Goal: Task Accomplishment & Management: Use online tool/utility

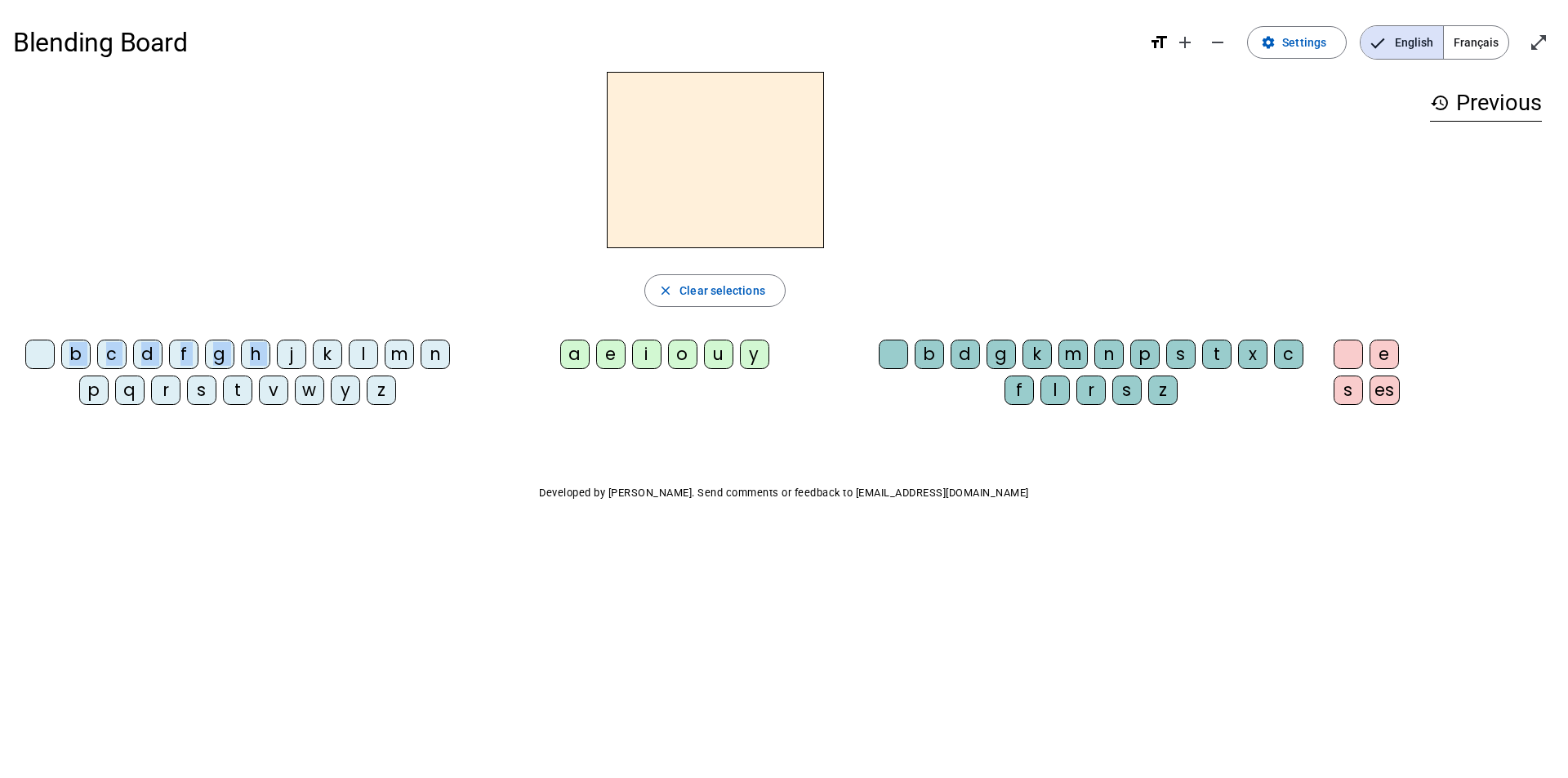
drag, startPoint x: 290, startPoint y: 350, endPoint x: 557, endPoint y: 206, distance: 303.4
click at [557, 206] on div "close Clear selections b c d f g h j k l m n p q r s t v w y z a e i o u y b d …" at bounding box center [714, 244] width 1404 height 346
click at [333, 356] on div "k" at bounding box center [327, 354] width 30 height 30
click at [583, 363] on div "a" at bounding box center [575, 354] width 30 height 30
click at [935, 357] on div "b" at bounding box center [929, 354] width 30 height 30
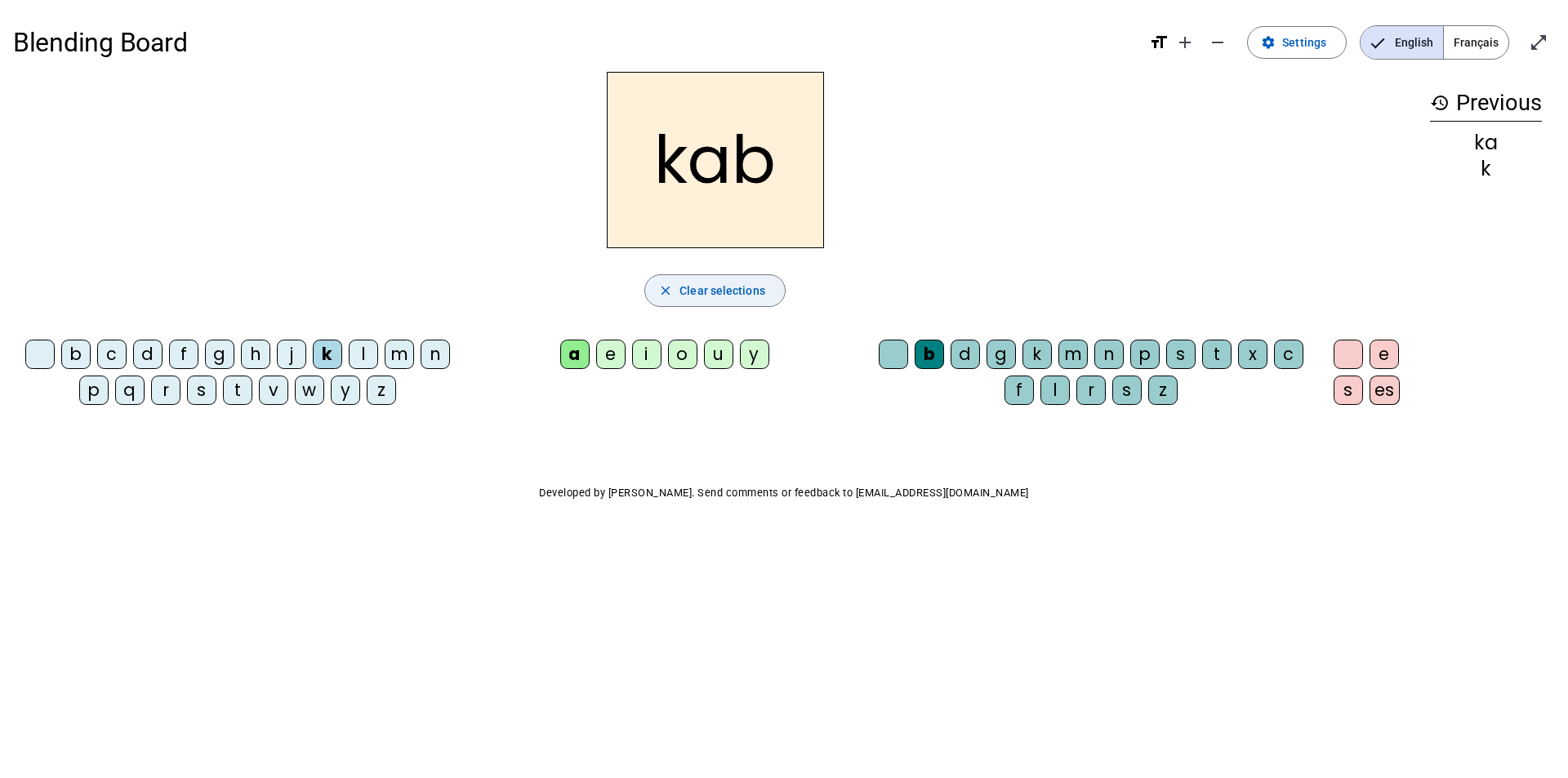
click at [738, 291] on span "Clear selections" at bounding box center [722, 290] width 86 height 20
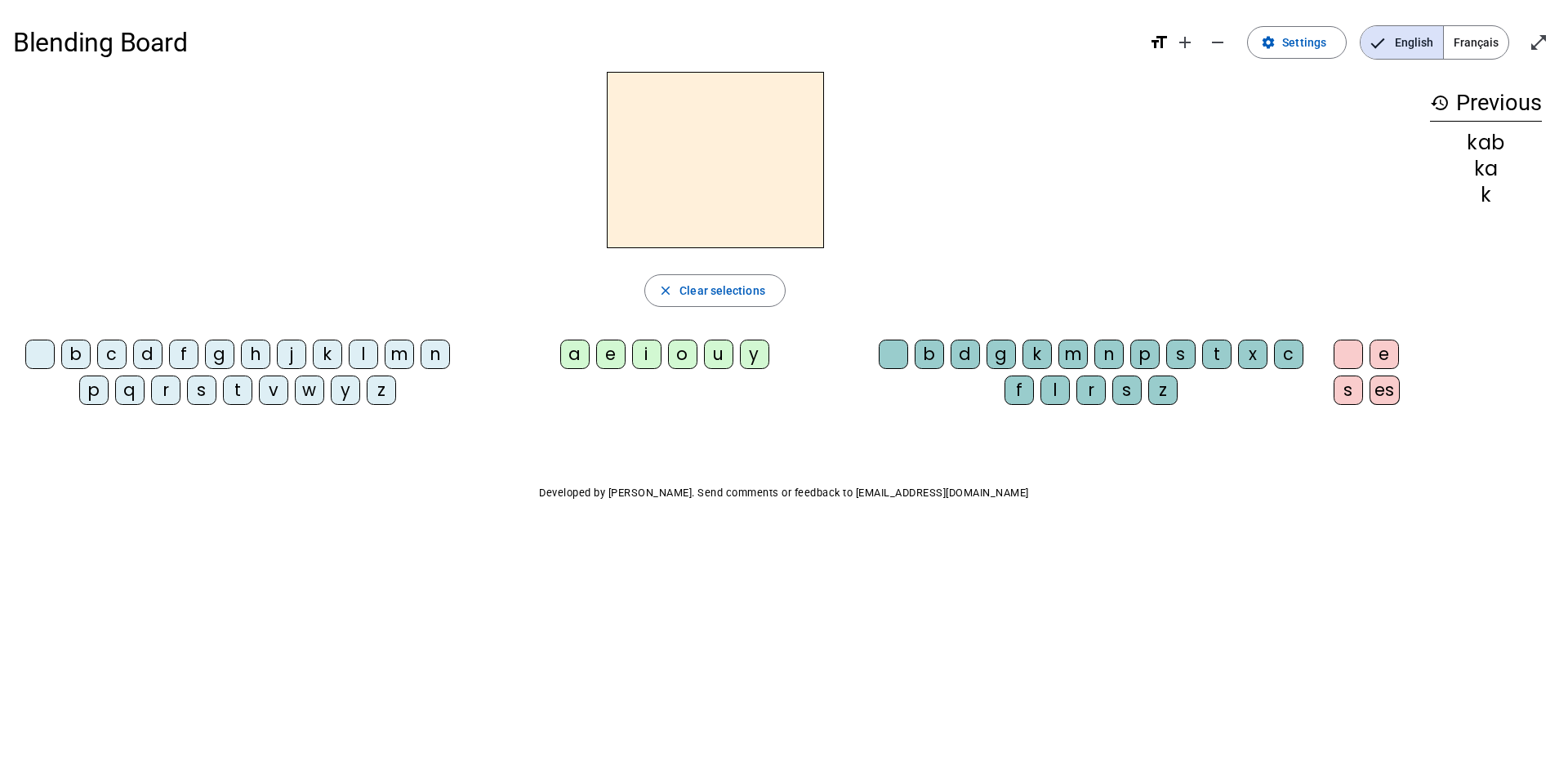
click at [300, 357] on div "j" at bounding box center [291, 354] width 30 height 30
click at [681, 367] on div "o" at bounding box center [683, 354] width 30 height 30
click at [933, 358] on div "b" at bounding box center [929, 354] width 30 height 30
click at [1478, 40] on span "Français" at bounding box center [1476, 43] width 65 height 32
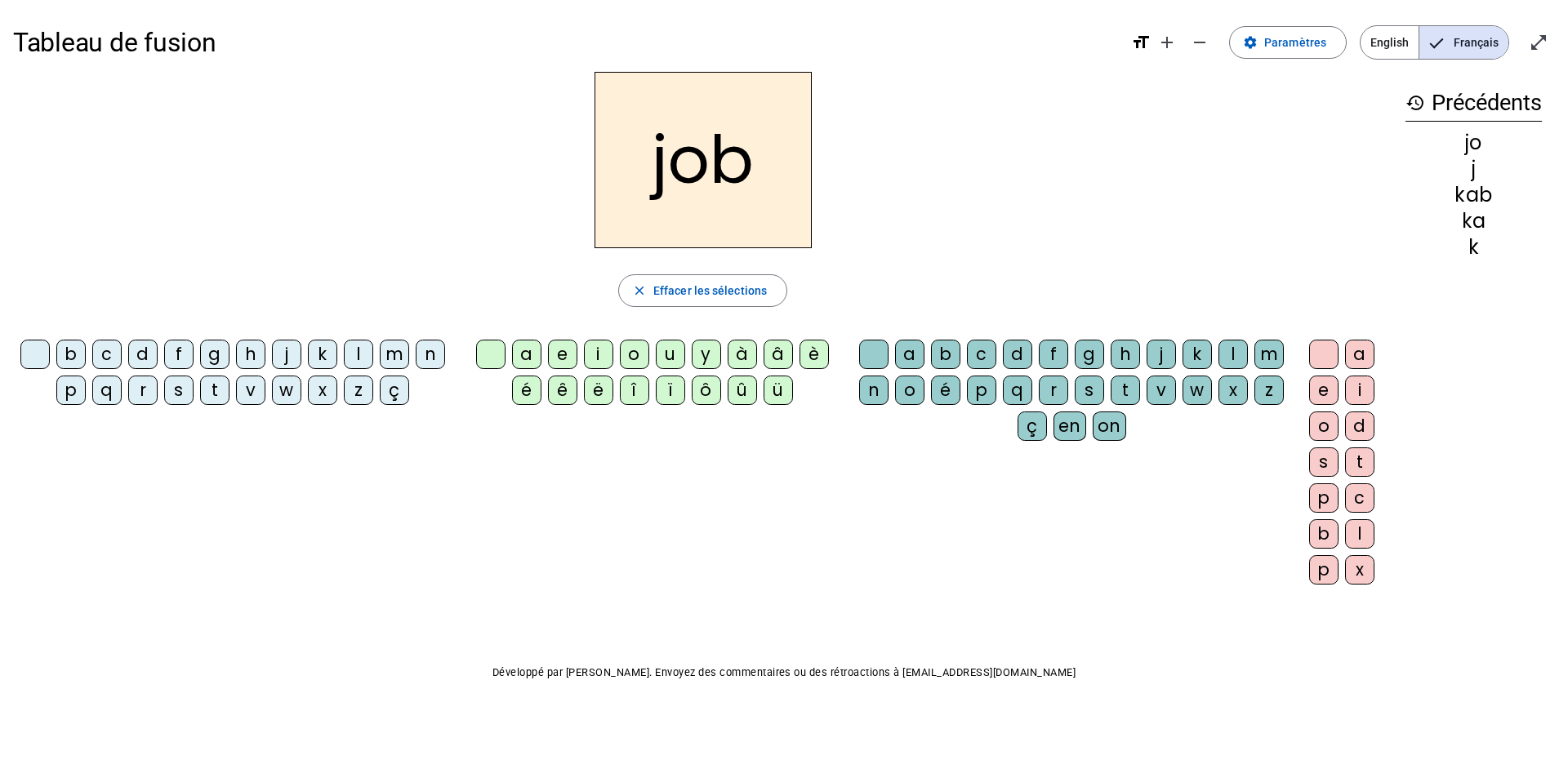
click at [144, 347] on div "d" at bounding box center [143, 354] width 30 height 30
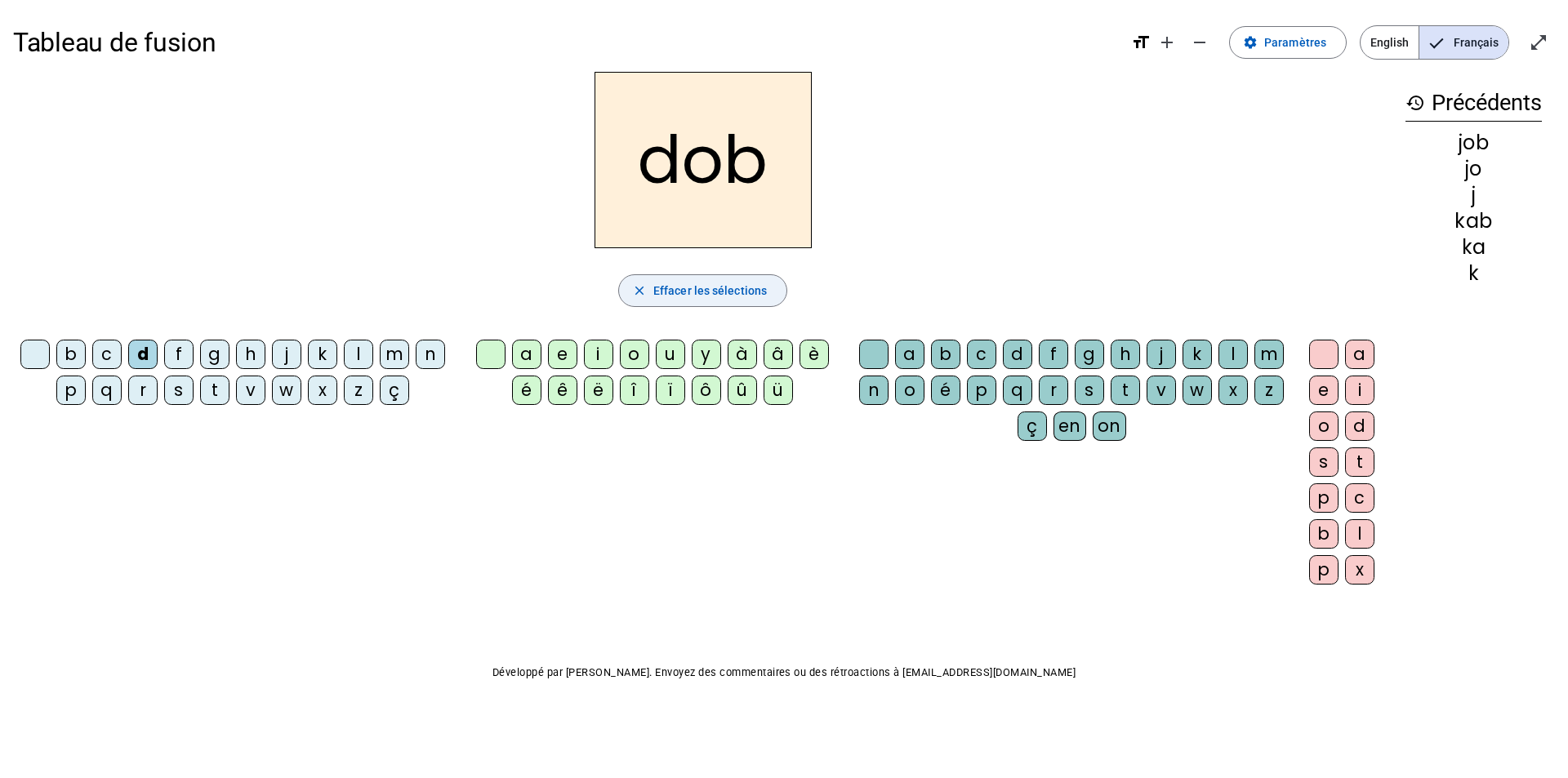
click at [674, 294] on span "Effacer les sélections" at bounding box center [709, 290] width 113 height 20
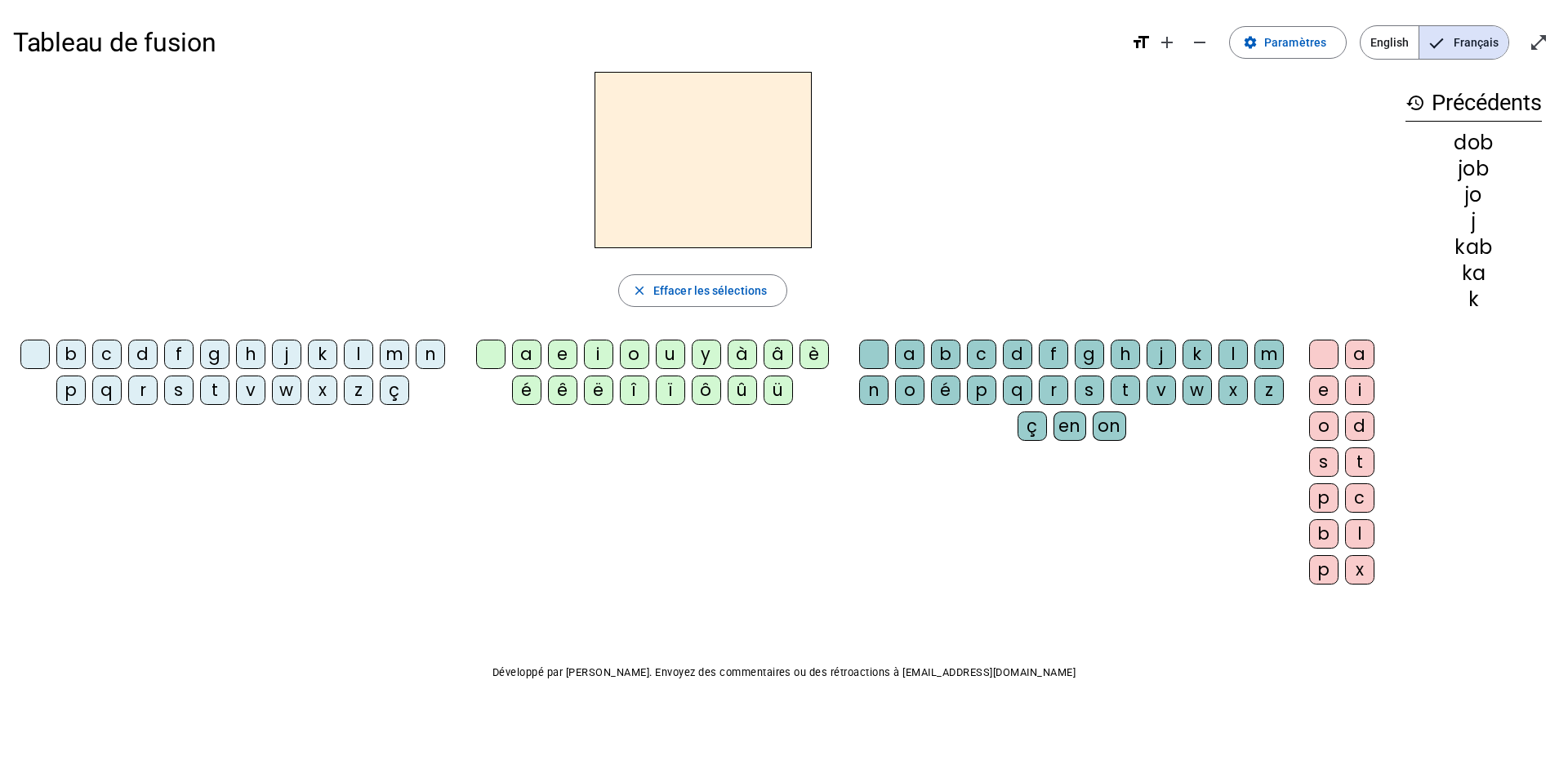
click at [399, 342] on div "m" at bounding box center [394, 354] width 30 height 30
click at [625, 363] on div "o" at bounding box center [634, 354] width 30 height 30
click at [1117, 392] on div "t" at bounding box center [1125, 390] width 30 height 30
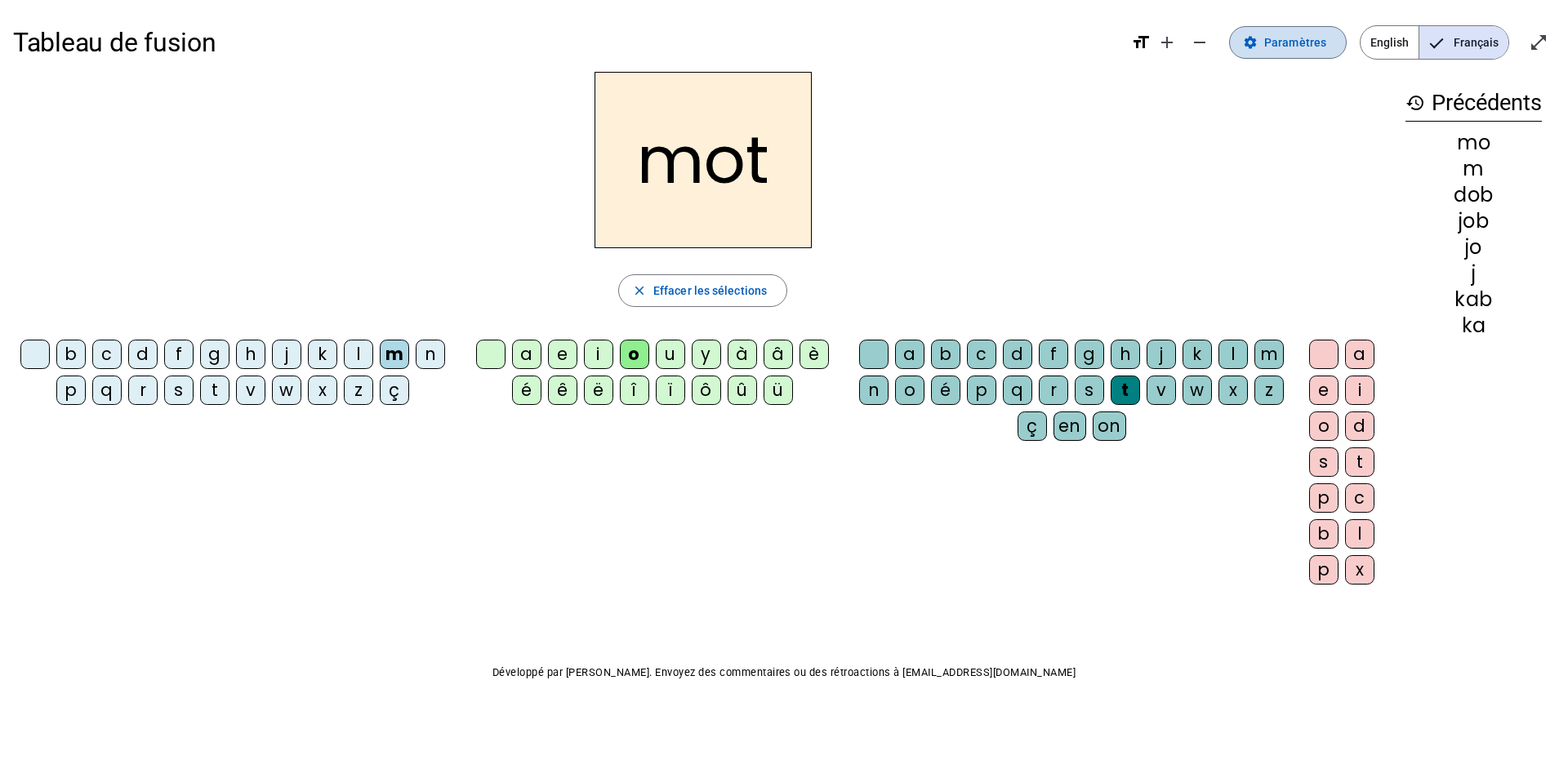
click at [1309, 48] on span "Paramètres" at bounding box center [1295, 42] width 62 height 20
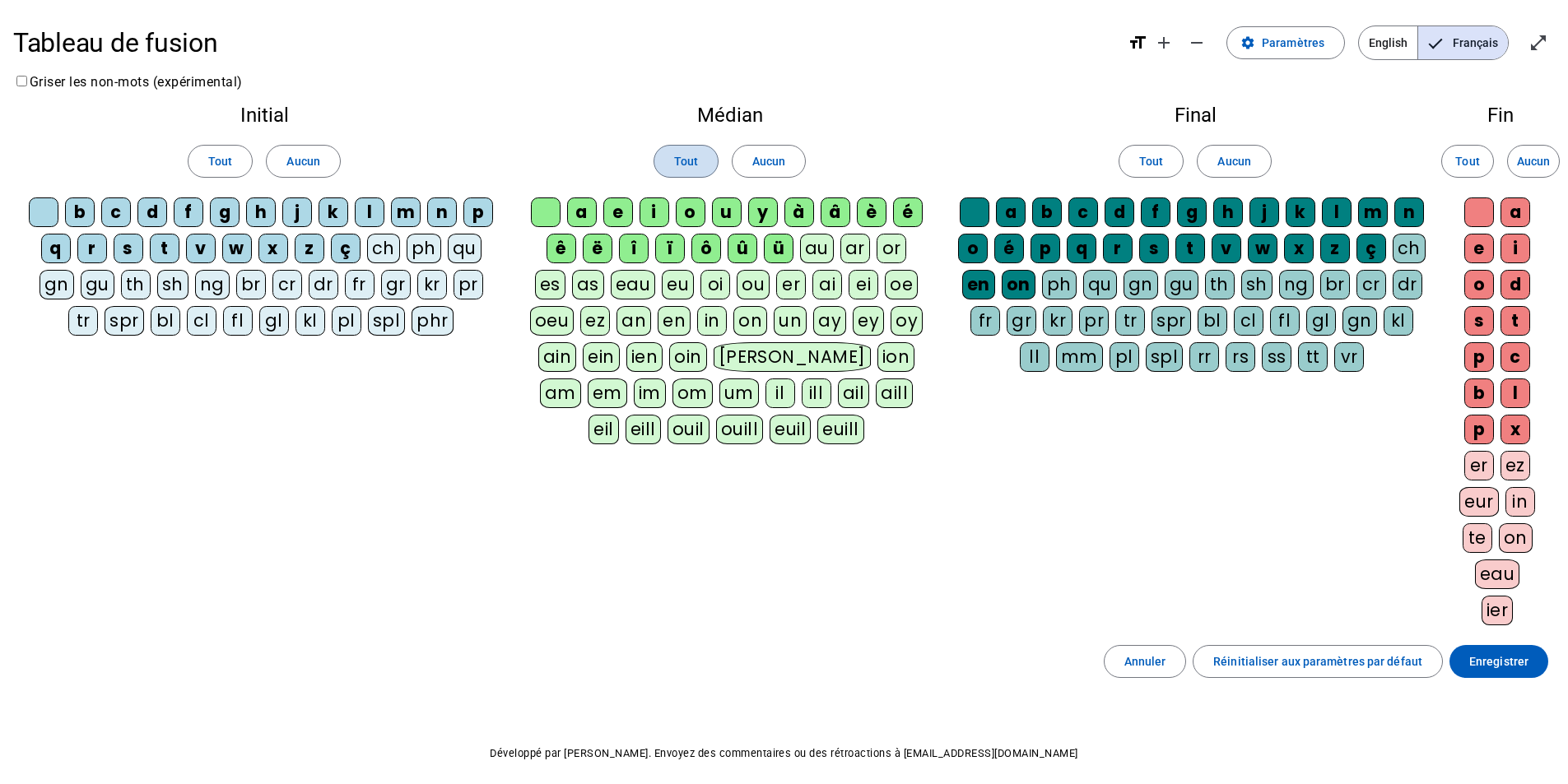
click at [689, 159] on span "Tout" at bounding box center [686, 161] width 24 height 20
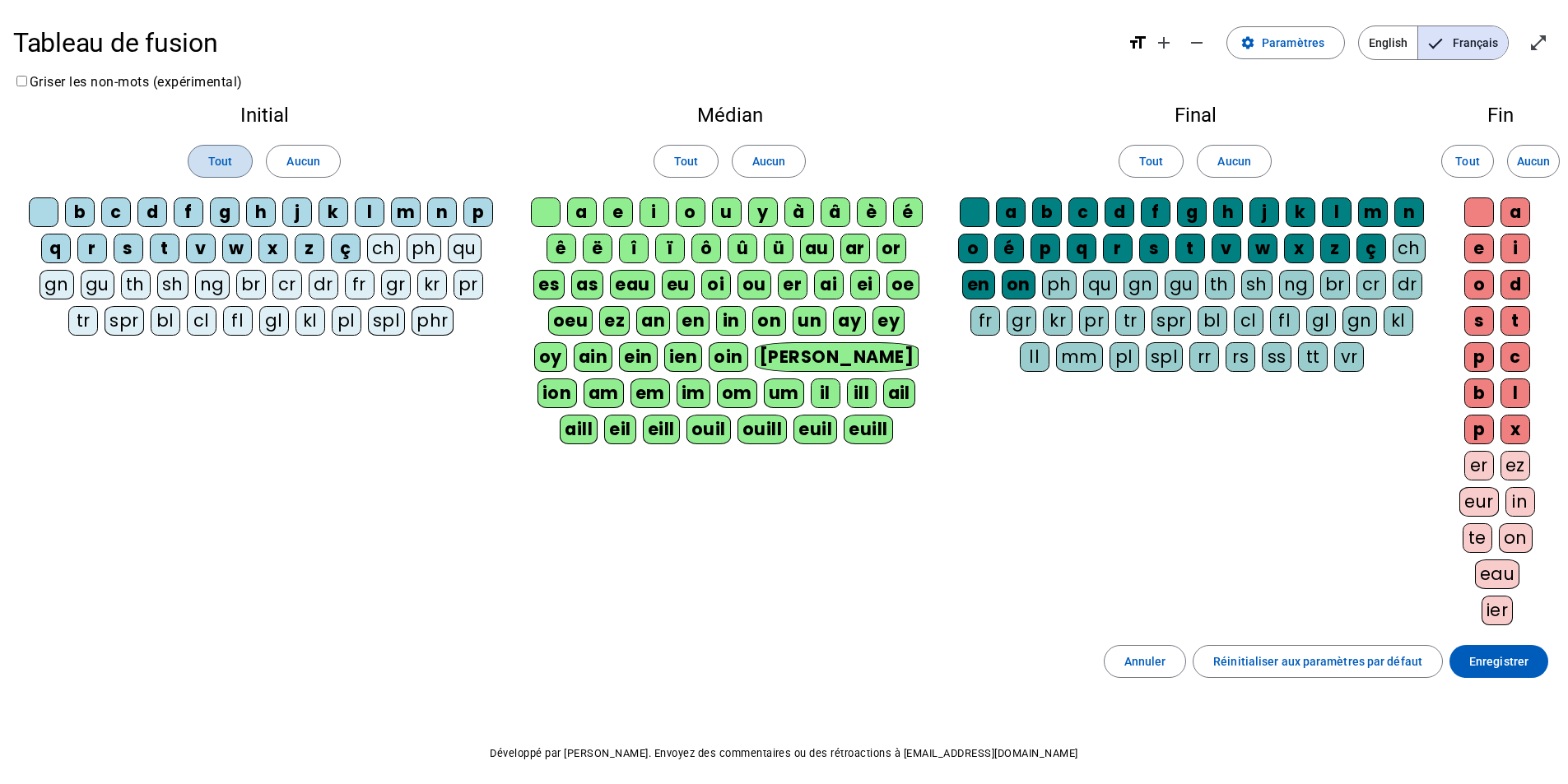
click at [213, 164] on span "Tout" at bounding box center [220, 161] width 24 height 20
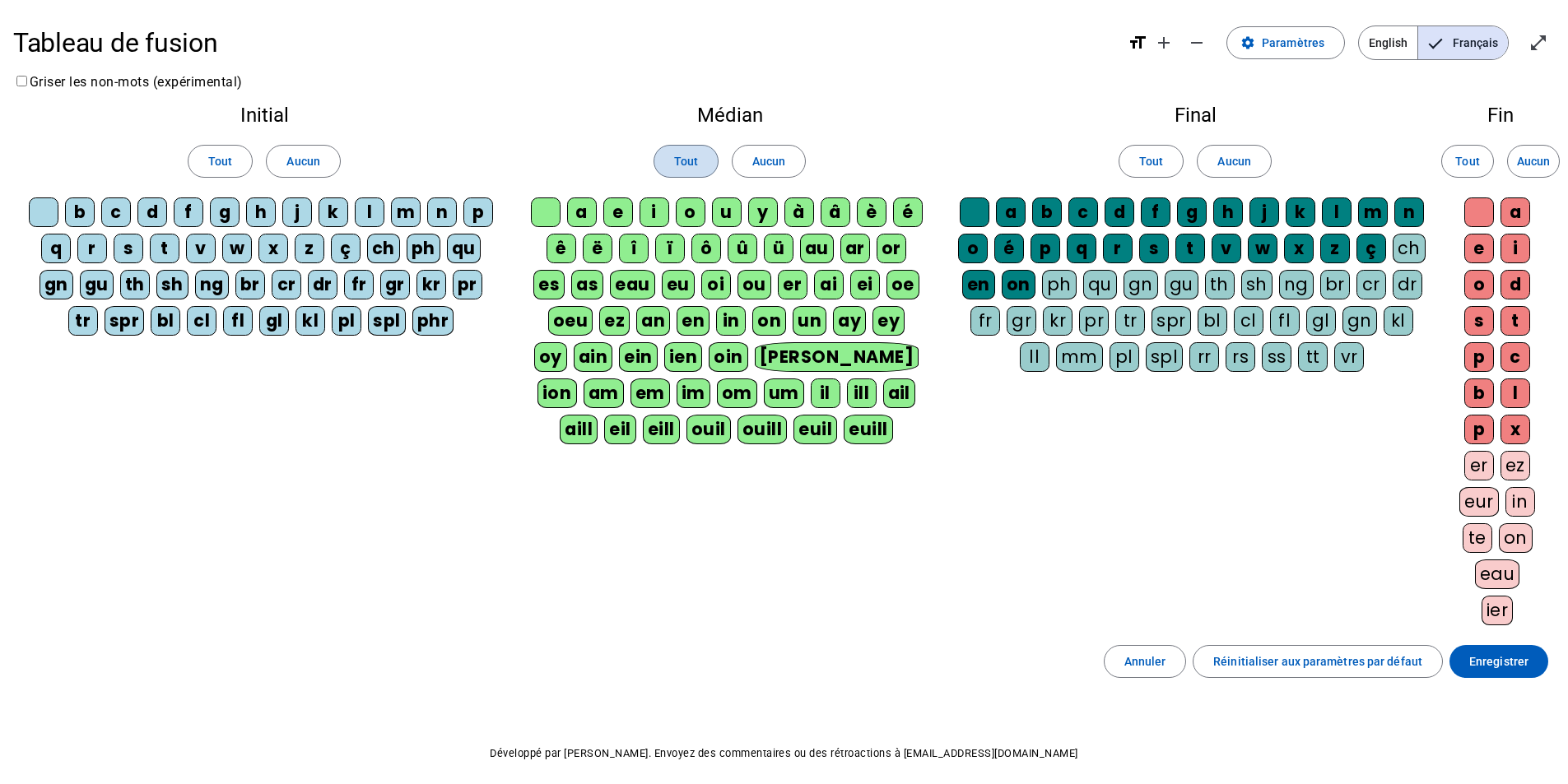
click at [674, 153] on span "Tout" at bounding box center [686, 161] width 24 height 20
click at [1150, 150] on span at bounding box center [1151, 161] width 63 height 39
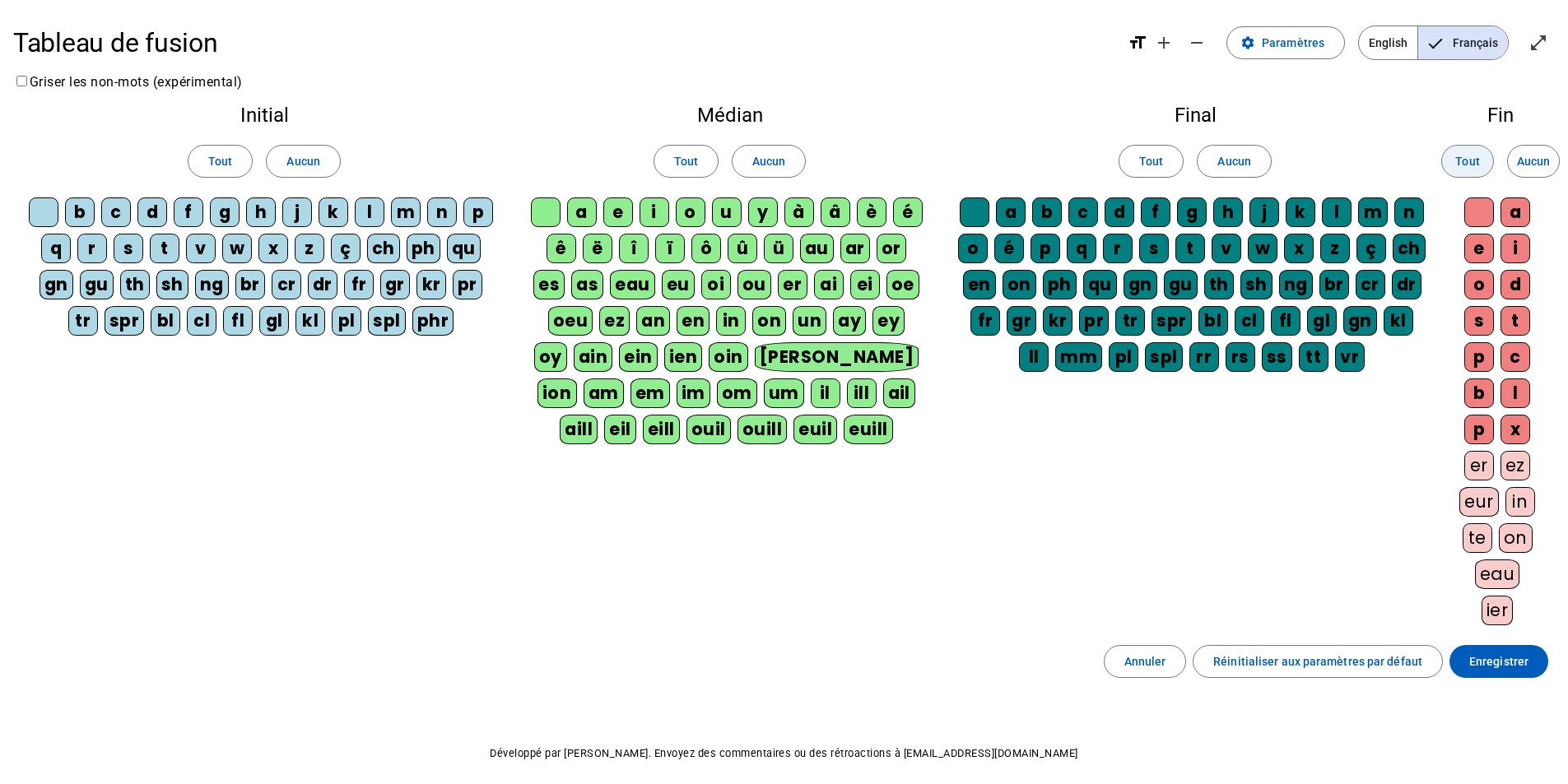
click at [1465, 157] on span "Tout" at bounding box center [1467, 161] width 24 height 20
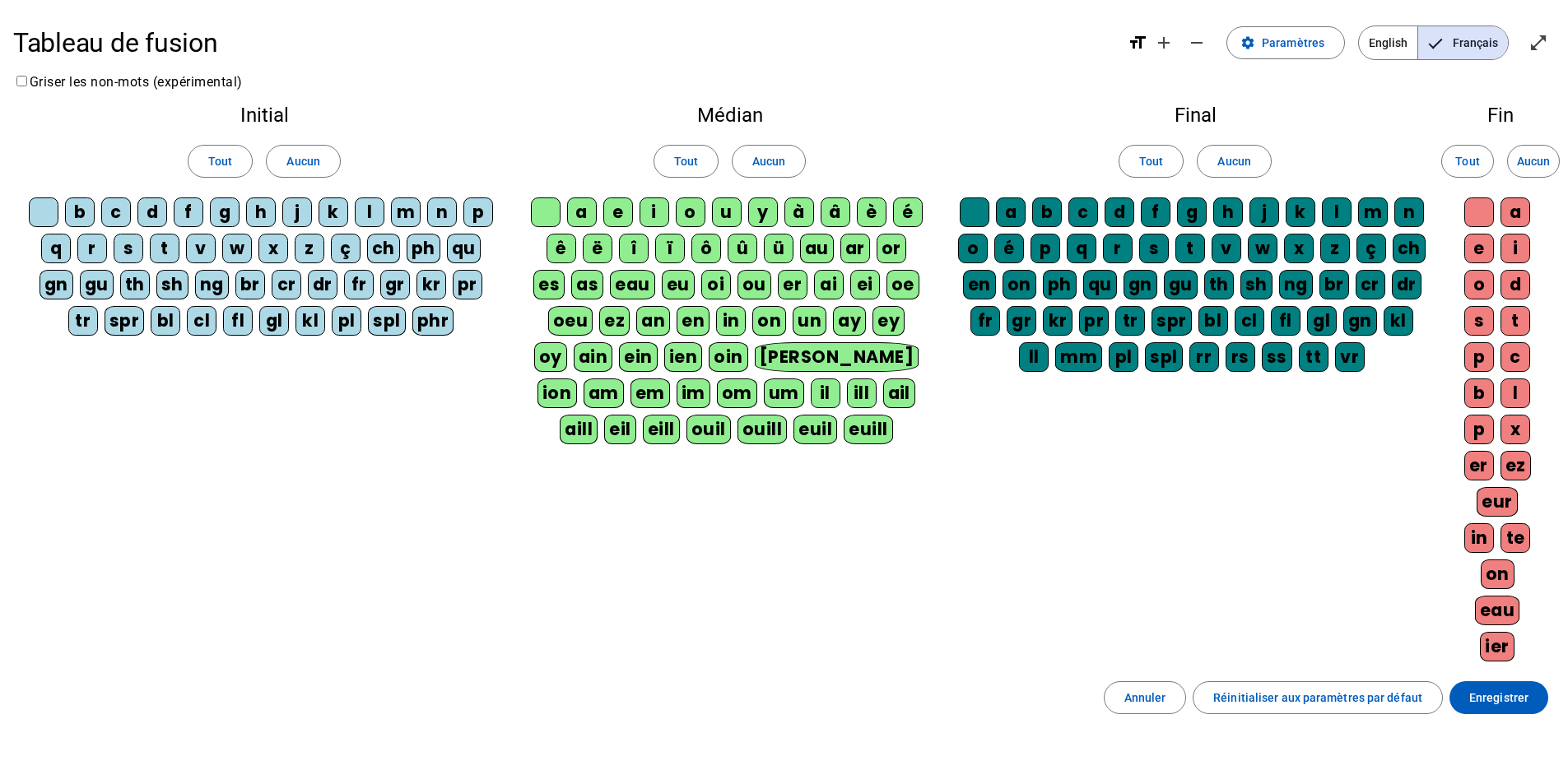
click at [1461, 48] on span "Français" at bounding box center [1462, 43] width 90 height 33
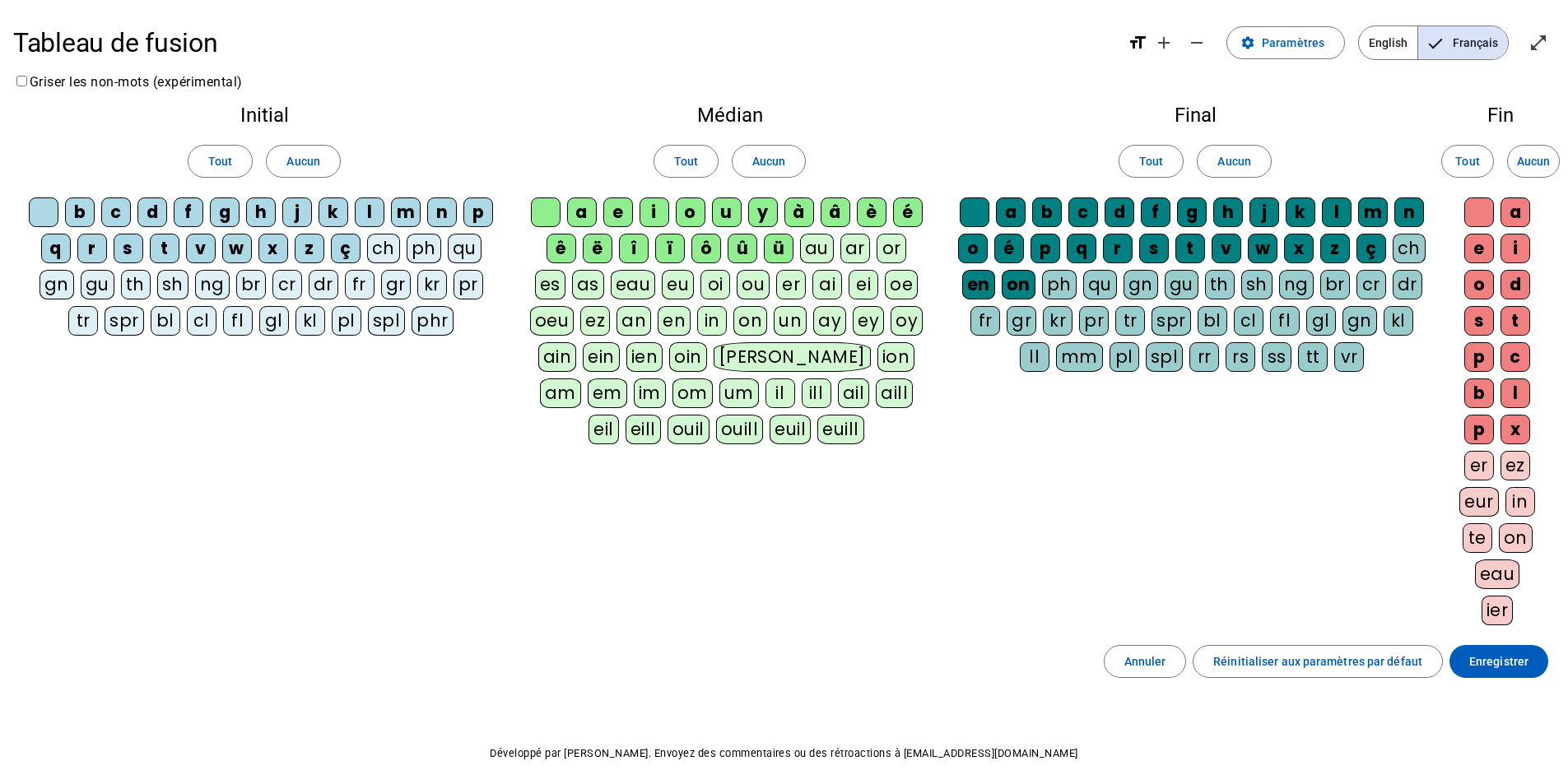
click at [392, 248] on div "ch" at bounding box center [383, 248] width 33 height 30
click at [435, 247] on div "ph" at bounding box center [424, 248] width 34 height 30
click at [464, 244] on div "qu" at bounding box center [463, 248] width 33 height 30
click at [473, 286] on div "pr" at bounding box center [468, 285] width 30 height 30
drag, startPoint x: 436, startPoint y: 284, endPoint x: 381, endPoint y: 293, distance: 55.7
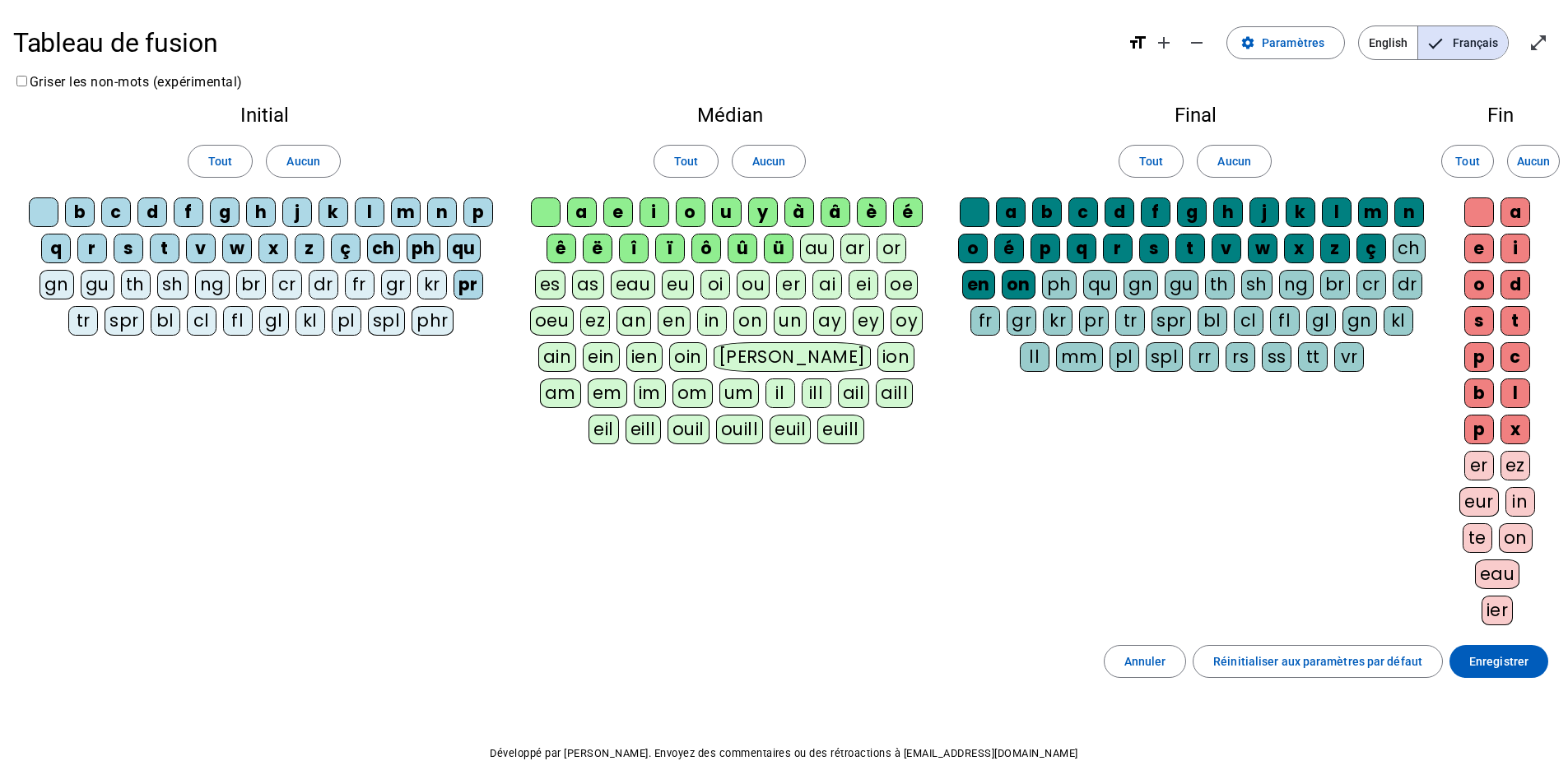
click at [429, 284] on div "kr" at bounding box center [431, 285] width 30 height 30
click at [381, 293] on div "gr" at bounding box center [395, 285] width 30 height 30
click at [223, 154] on span "Tout" at bounding box center [220, 161] width 24 height 20
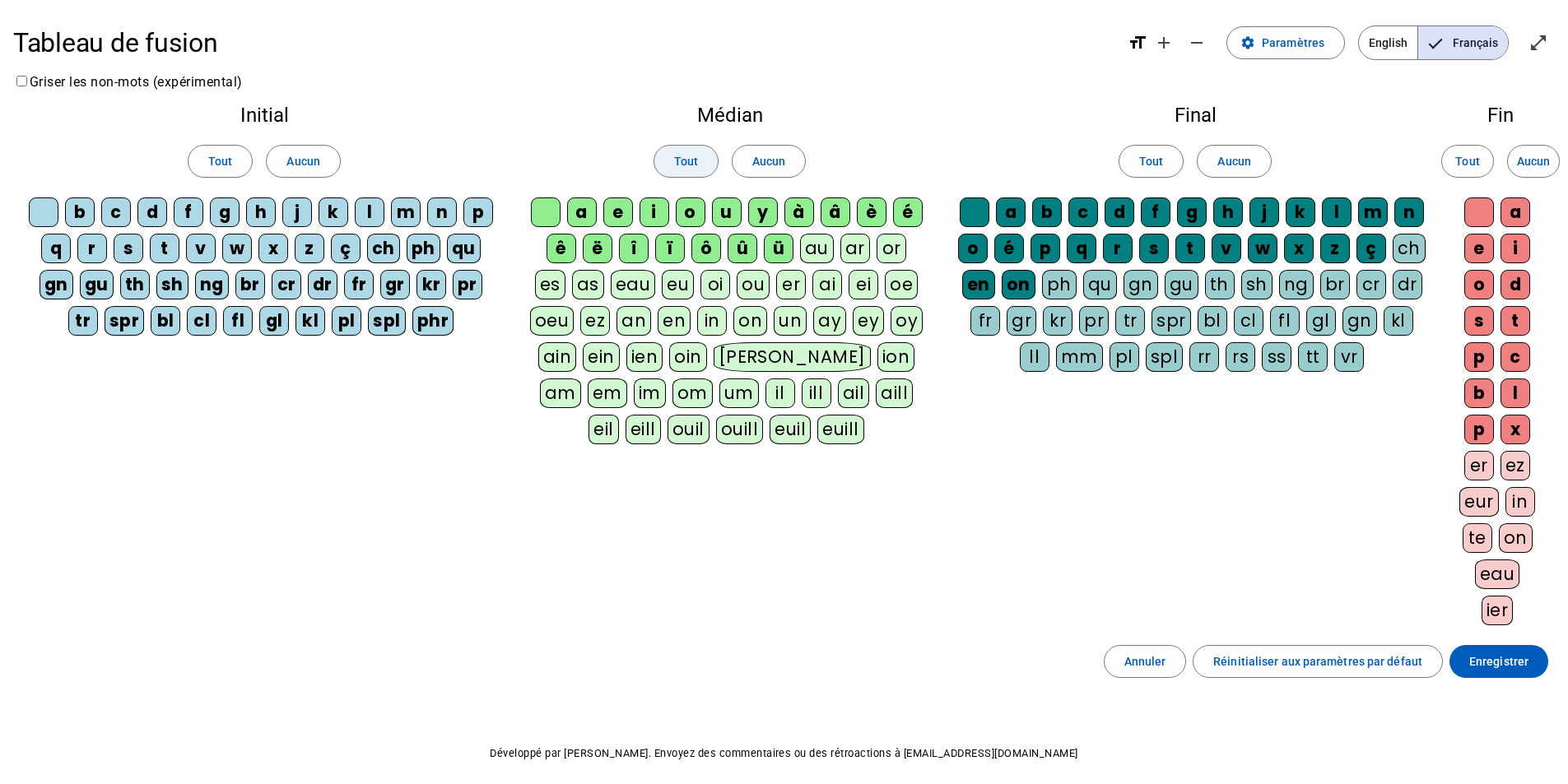
click at [693, 169] on span "Tout" at bounding box center [686, 161] width 24 height 20
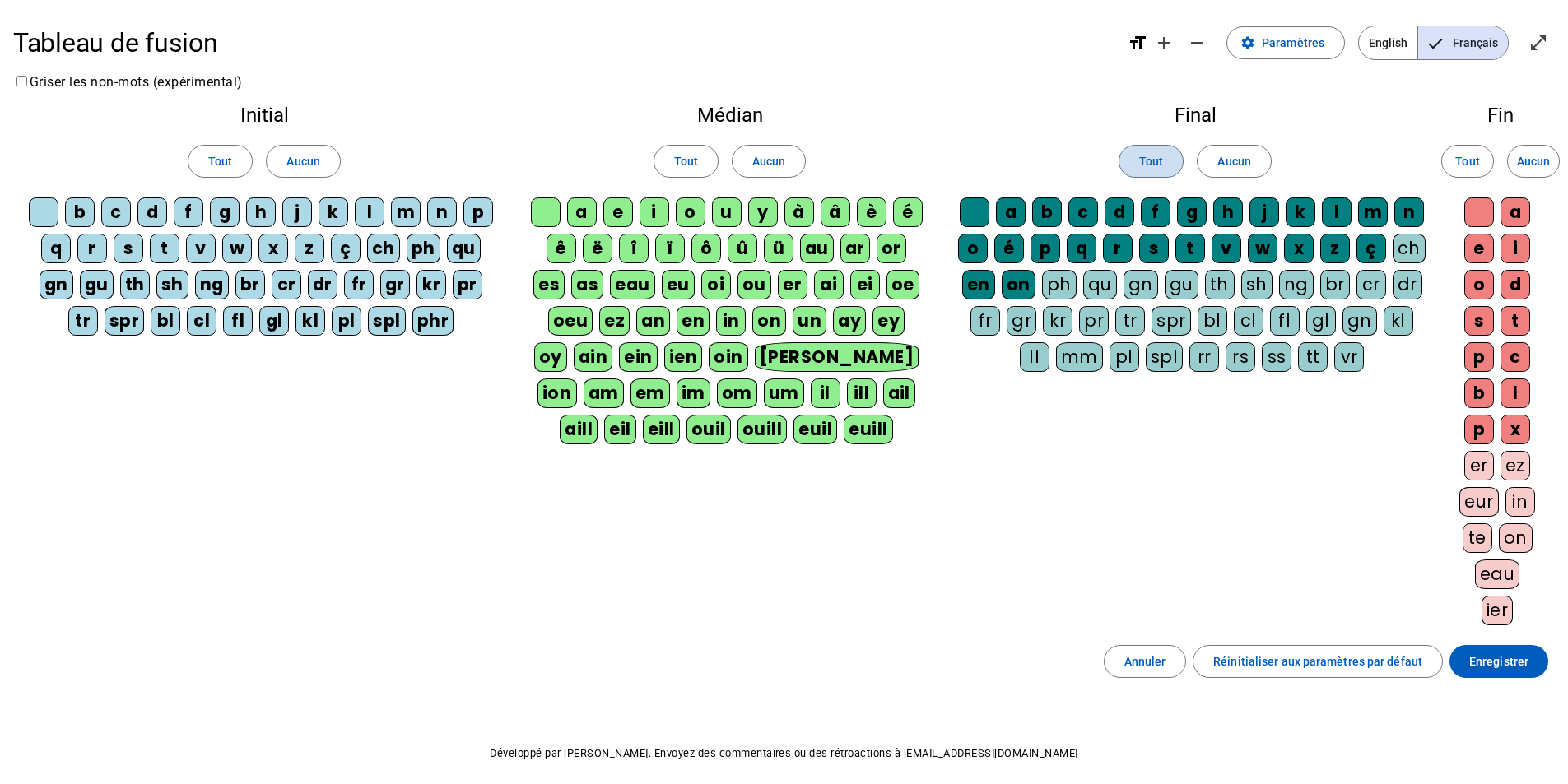
click at [1141, 169] on span "Tout" at bounding box center [1151, 161] width 24 height 20
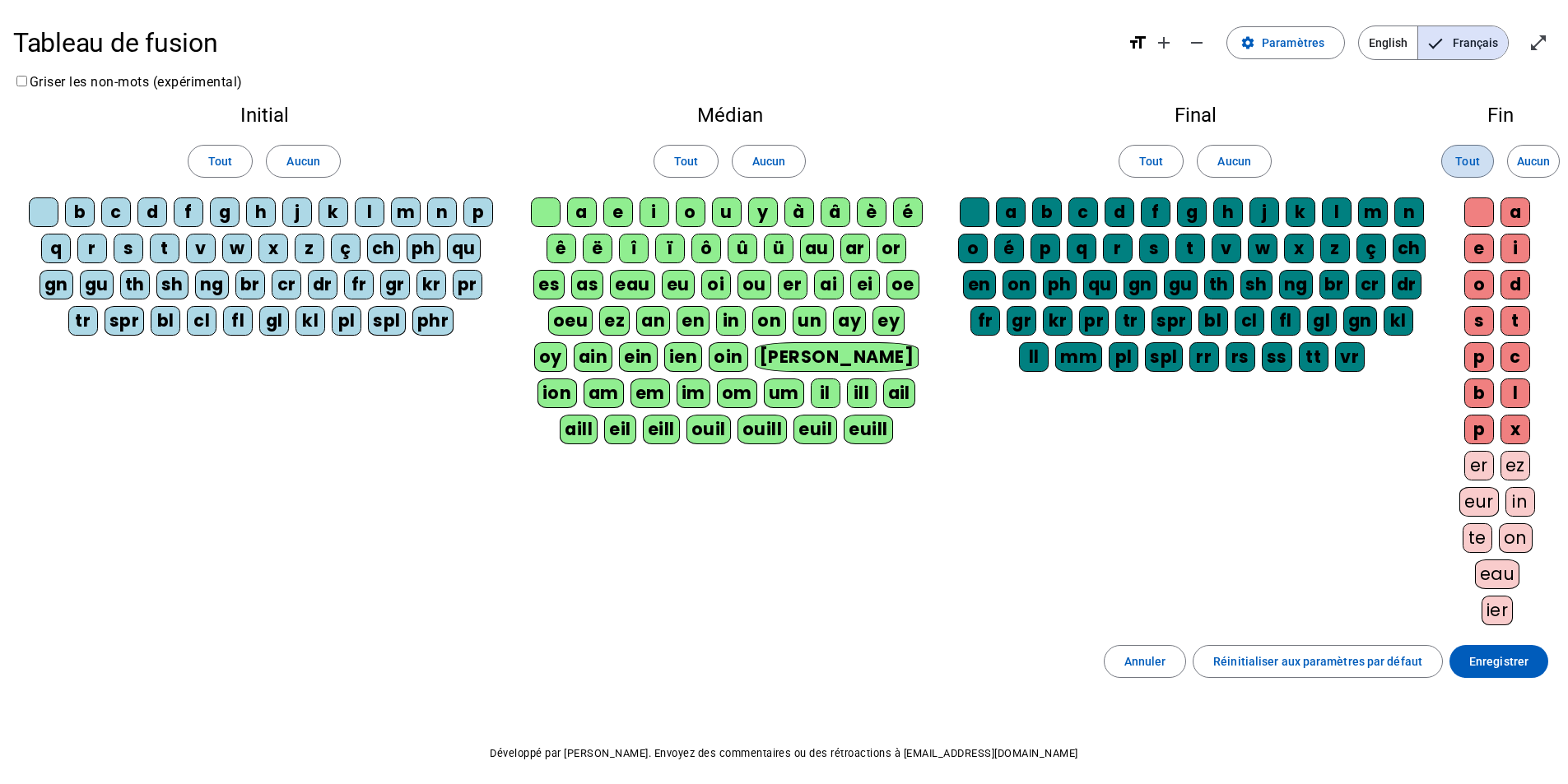
click at [1467, 148] on span at bounding box center [1467, 161] width 51 height 39
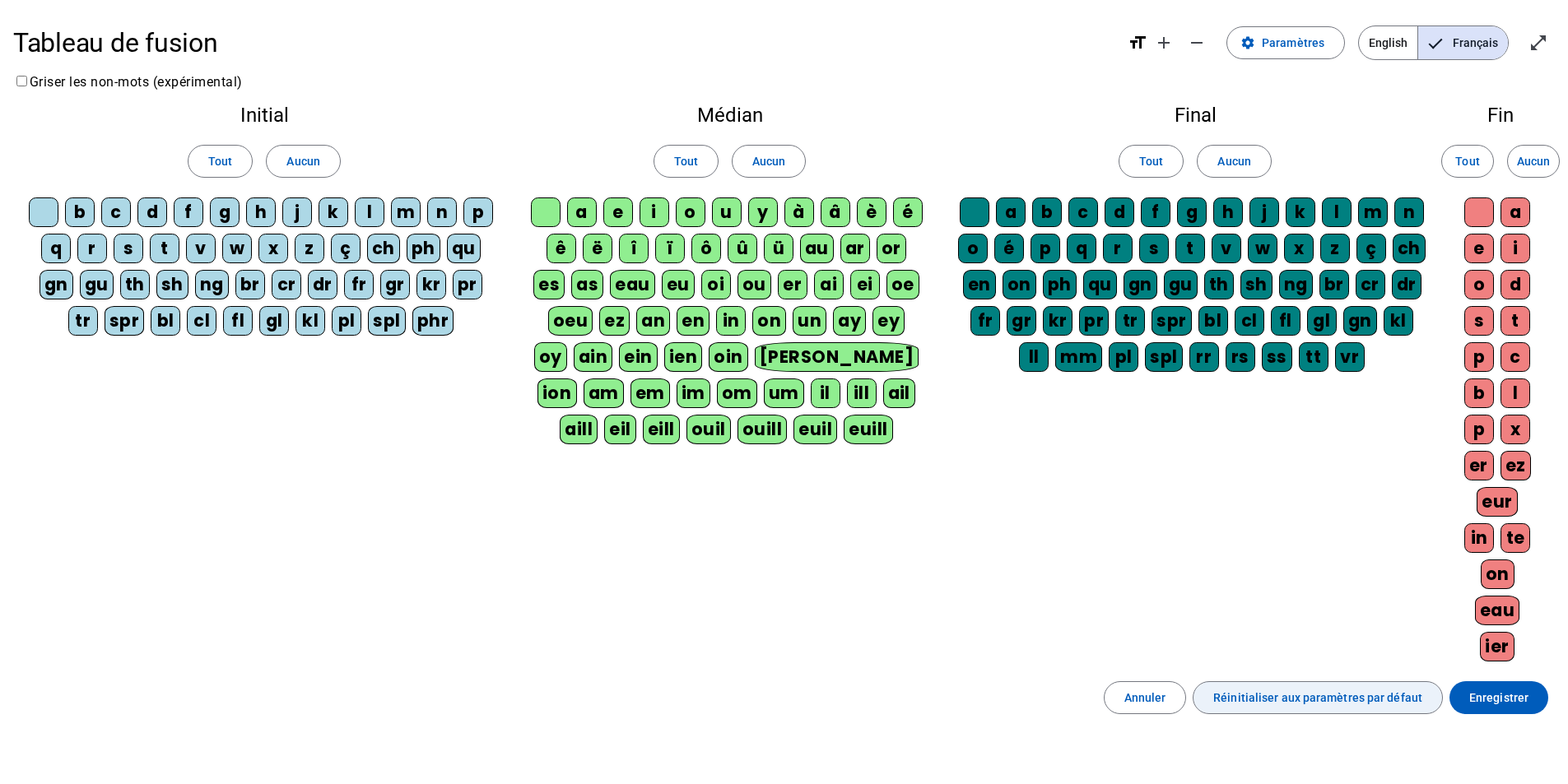
click at [1275, 688] on span "Réinitialiser aux paramètres par défaut" at bounding box center [1318, 697] width 209 height 20
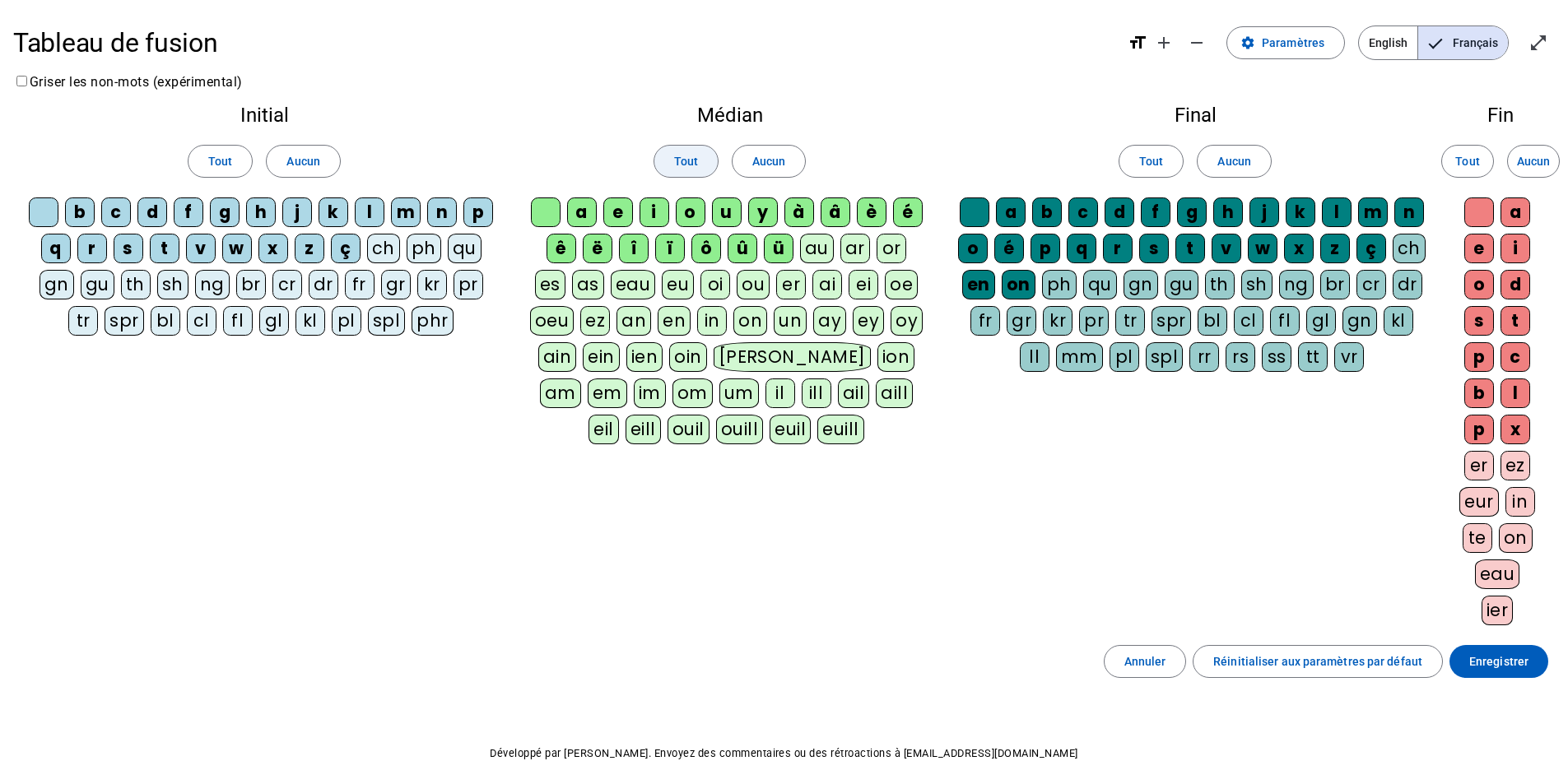
click at [691, 157] on span "Tout" at bounding box center [686, 161] width 24 height 20
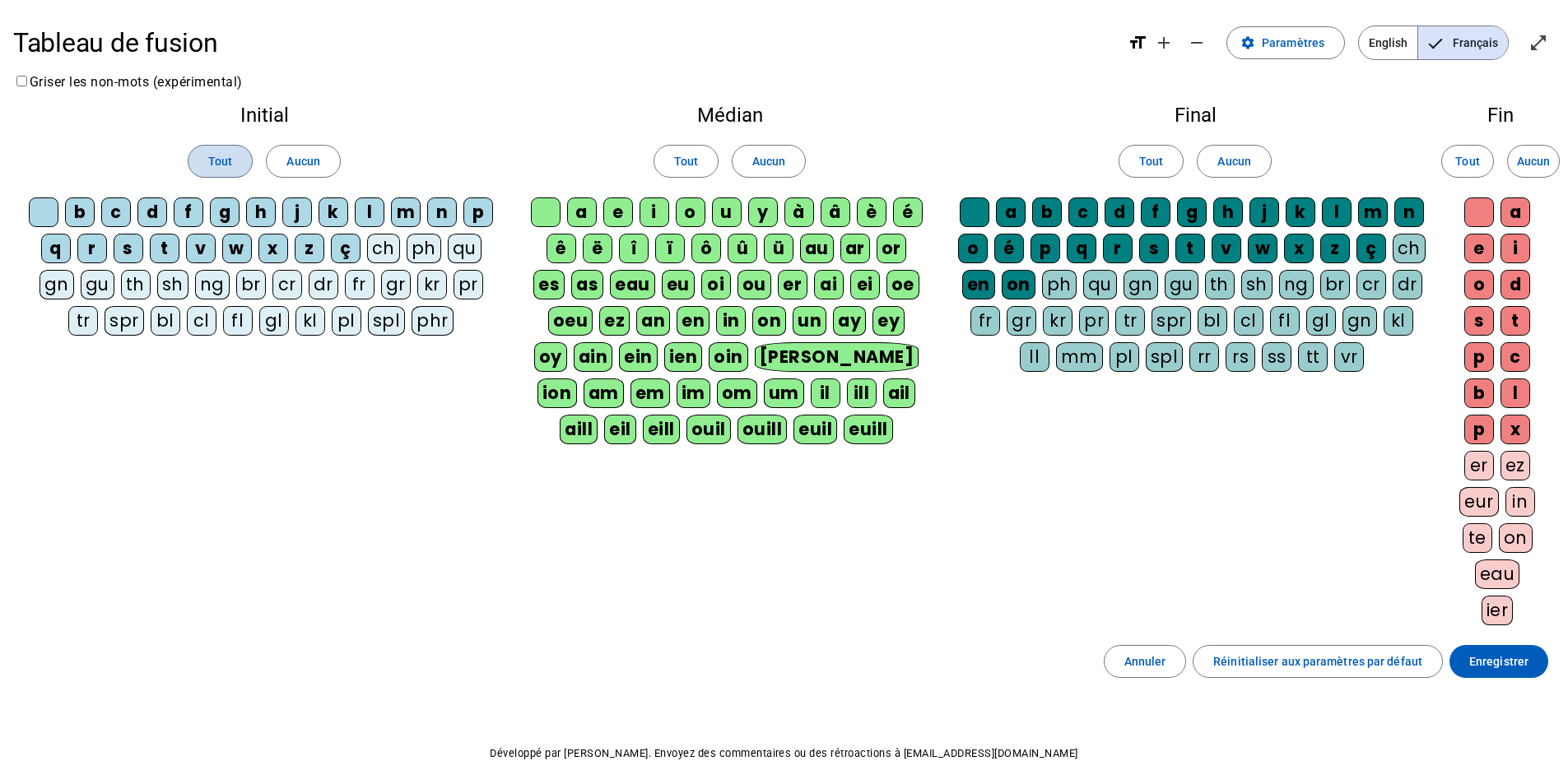
click at [220, 148] on span at bounding box center [220, 161] width 63 height 39
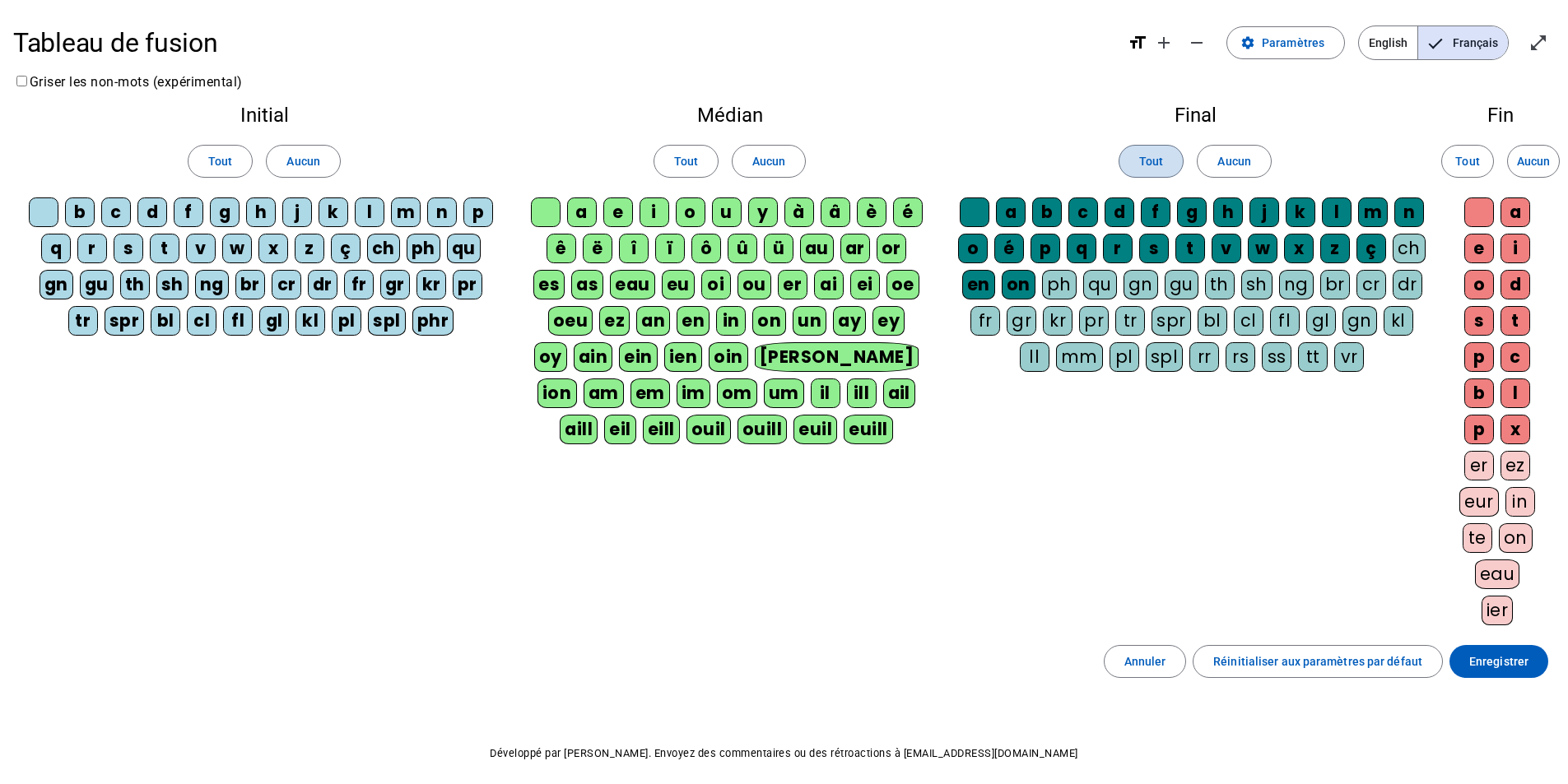
click at [1143, 164] on span "Tout" at bounding box center [1151, 161] width 24 height 20
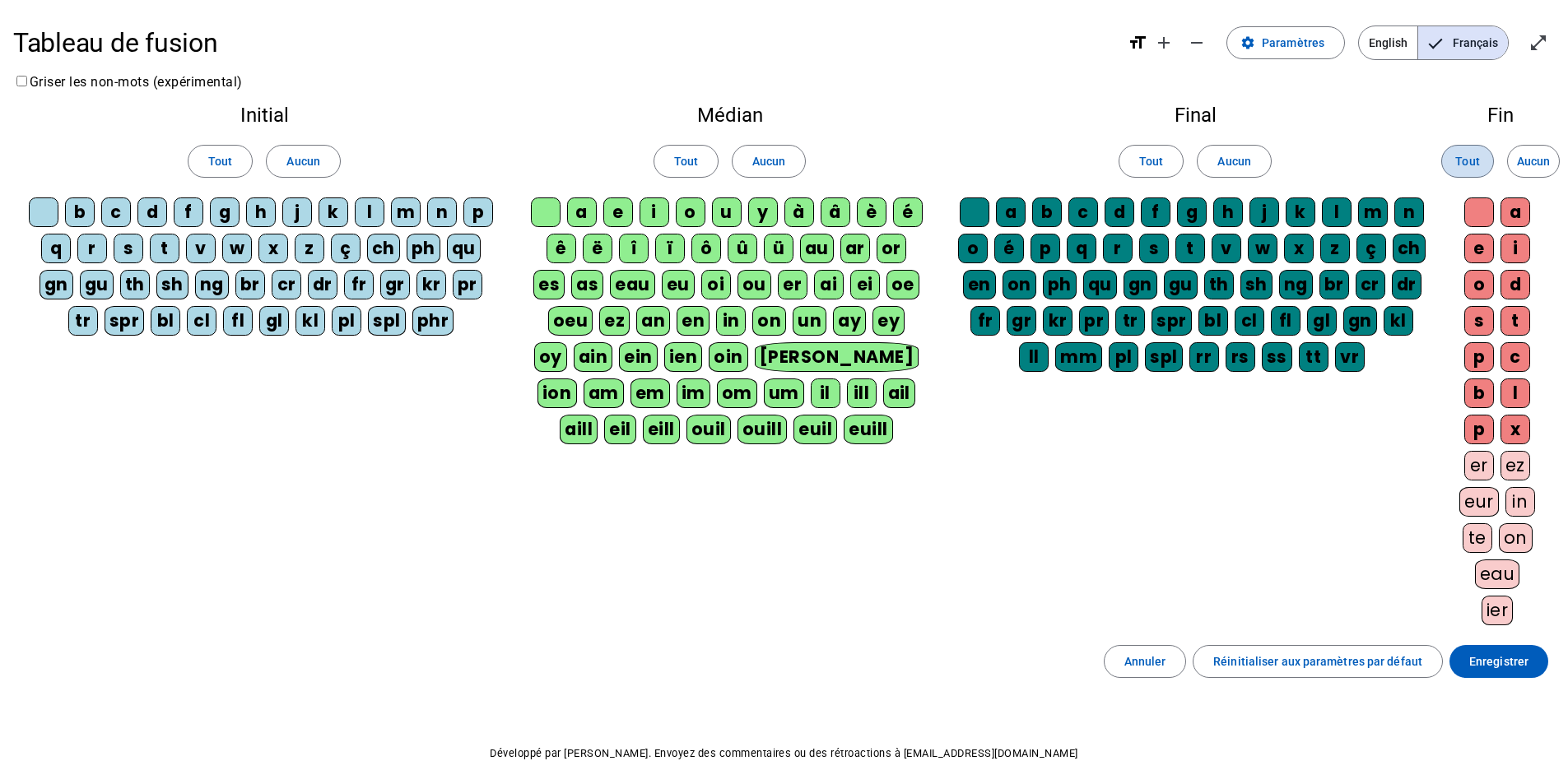
click at [1456, 156] on span "Tout" at bounding box center [1467, 161] width 24 height 20
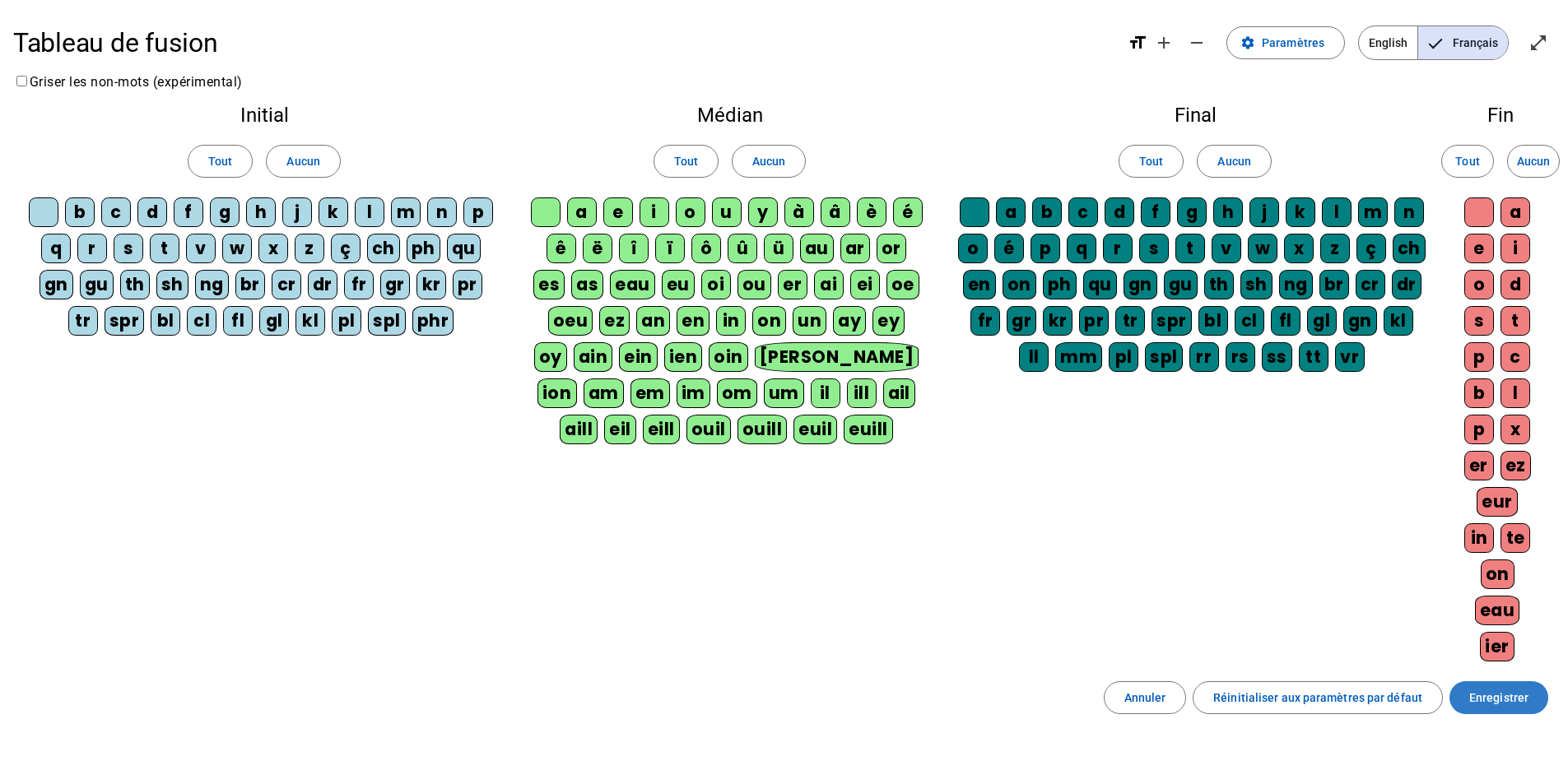
click at [1501, 696] on span "Enregistrer" at bounding box center [1498, 697] width 59 height 20
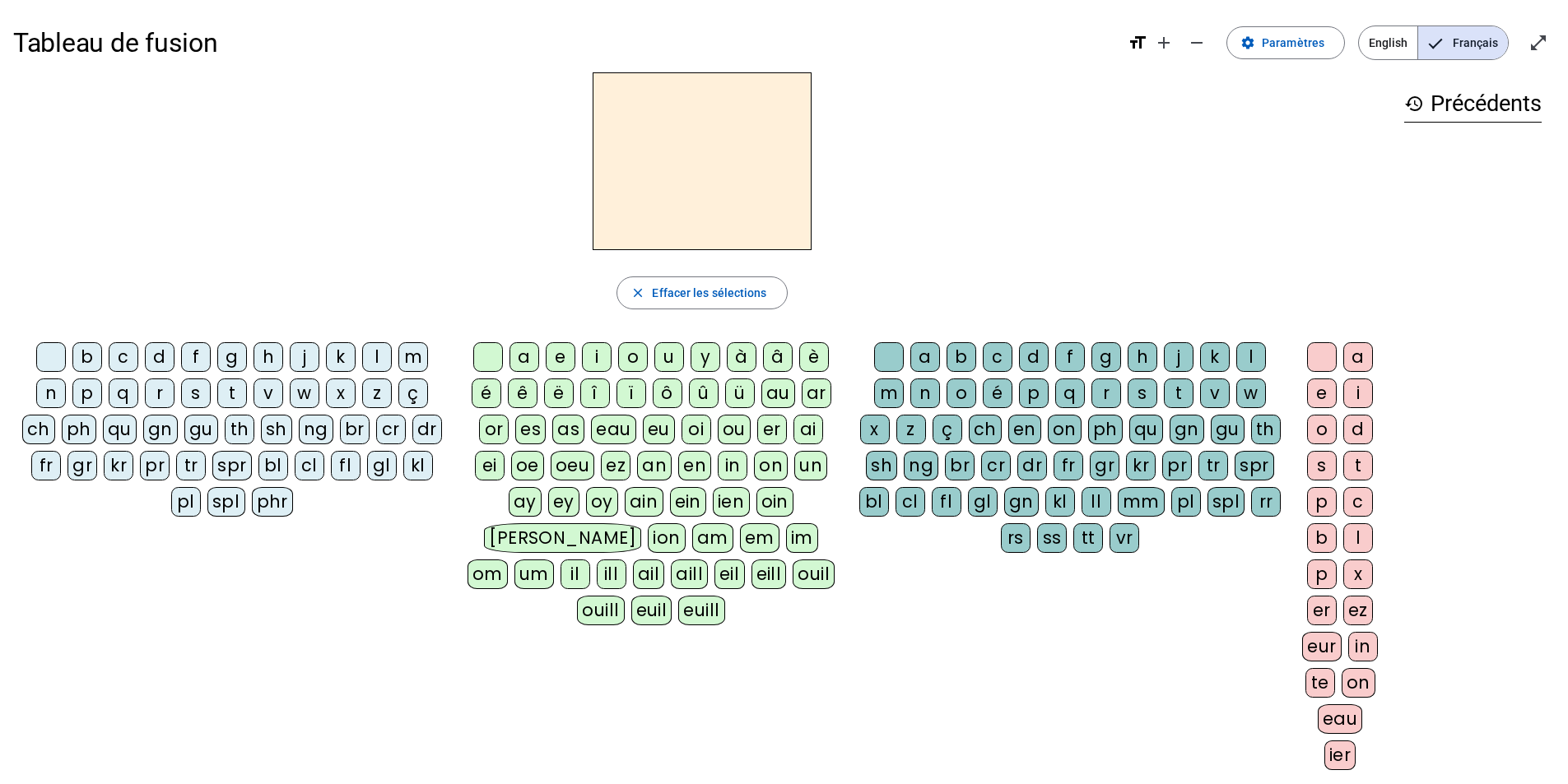
click at [273, 464] on div "bl" at bounding box center [273, 466] width 30 height 30
click at [624, 596] on div "ouill" at bounding box center [600, 611] width 47 height 30
click at [385, 435] on div "cr" at bounding box center [390, 429] width 30 height 30
click at [521, 363] on div "a" at bounding box center [524, 357] width 30 height 30
click at [985, 427] on div "ch" at bounding box center [985, 429] width 33 height 30
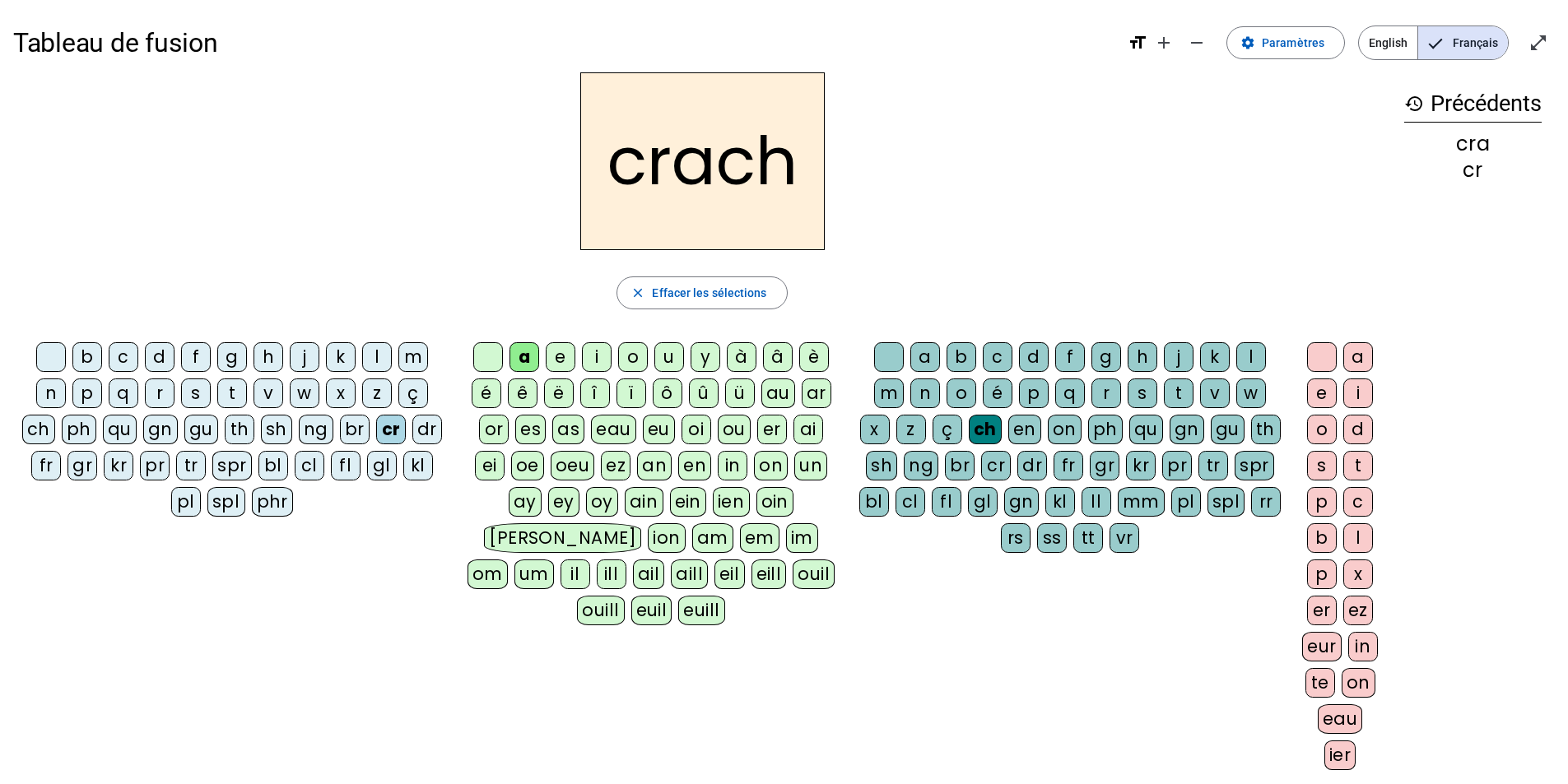
click at [1328, 400] on div "e" at bounding box center [1321, 393] width 30 height 30
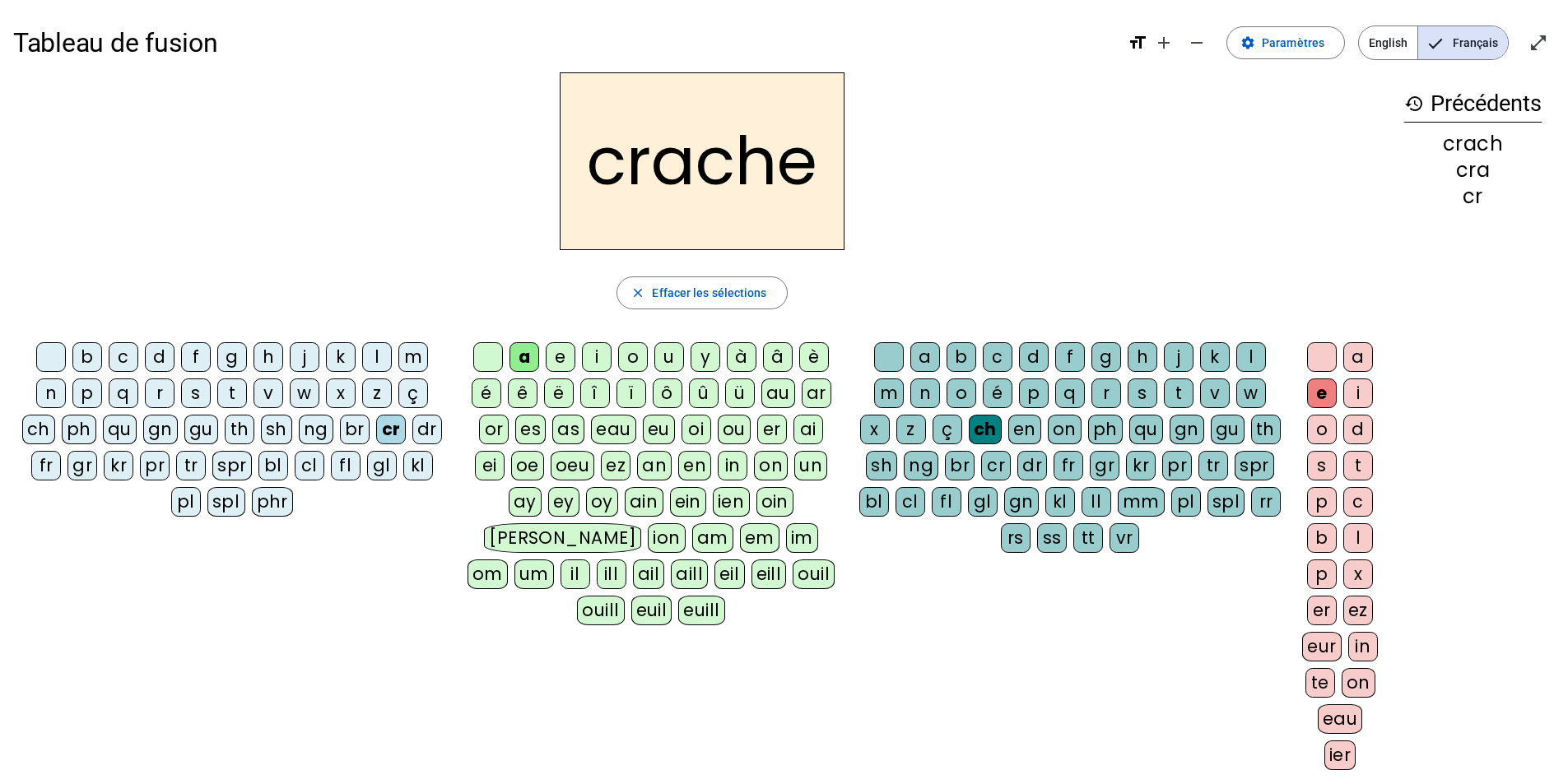
click at [1320, 645] on div "eur" at bounding box center [1322, 647] width 39 height 30
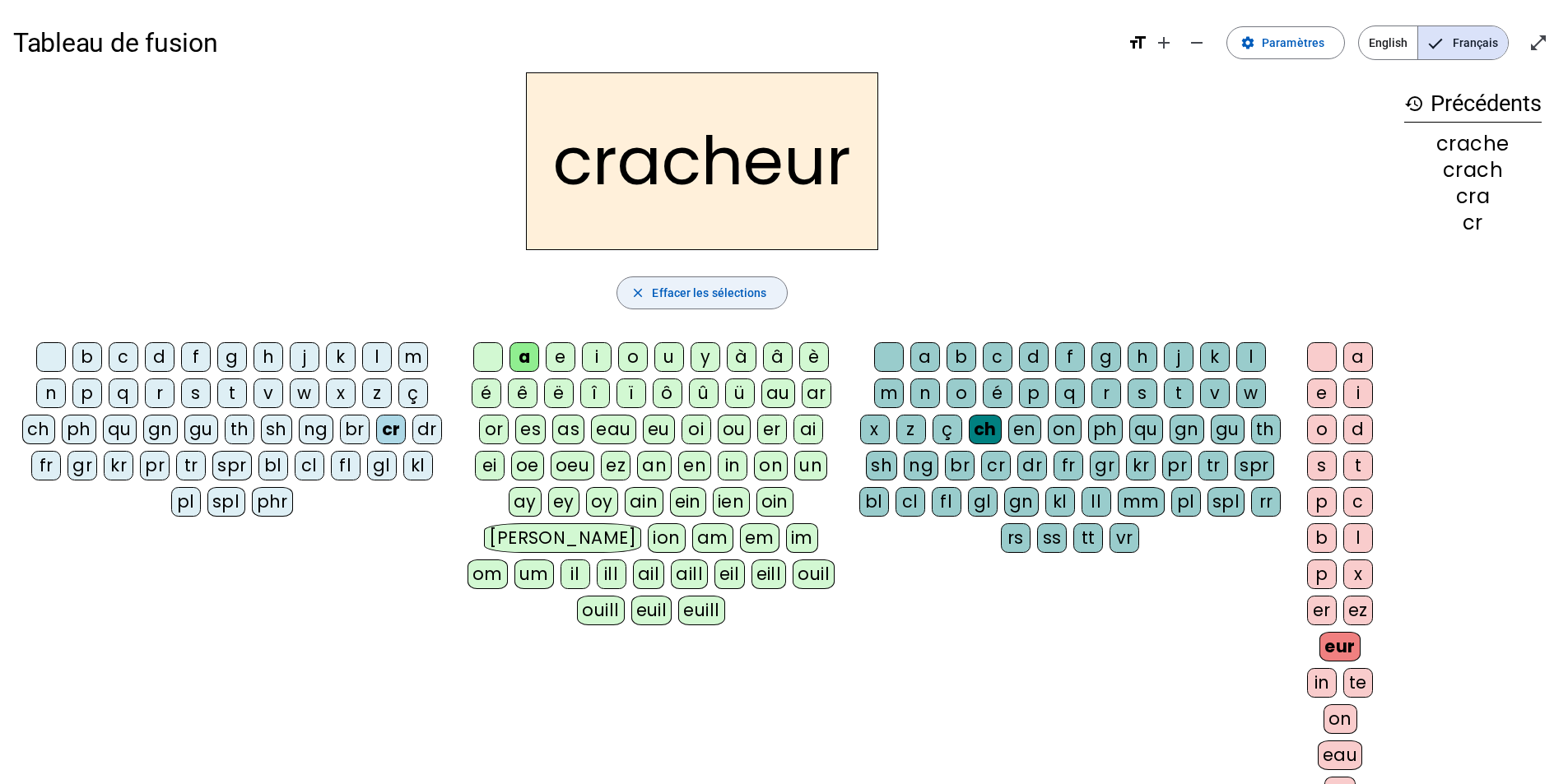
click at [670, 294] on span "Effacer les sélections" at bounding box center [709, 292] width 114 height 20
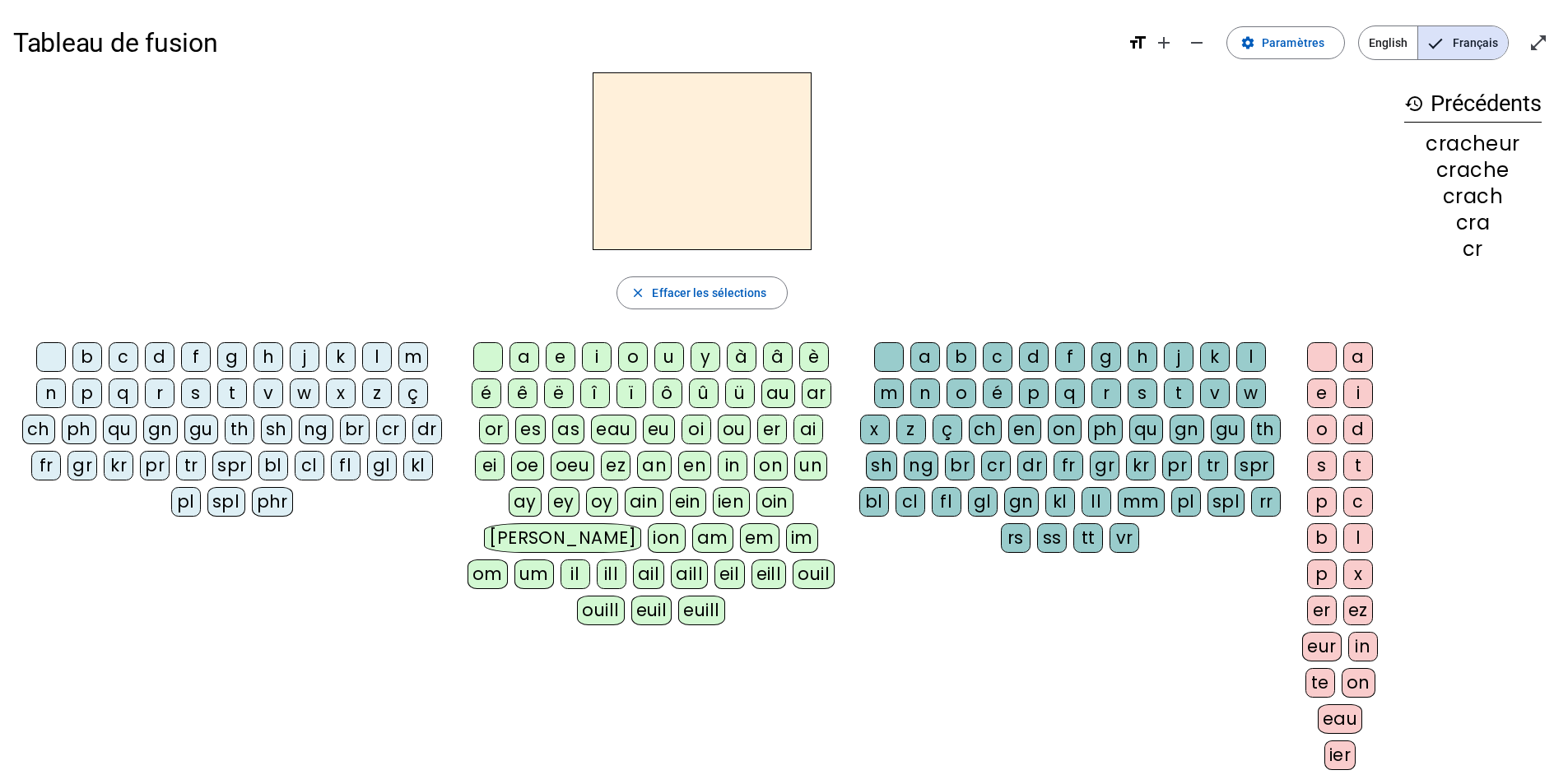
click at [272, 506] on div "phr" at bounding box center [273, 502] width 42 height 30
click at [641, 523] on div "[PERSON_NAME]" at bounding box center [562, 538] width 157 height 30
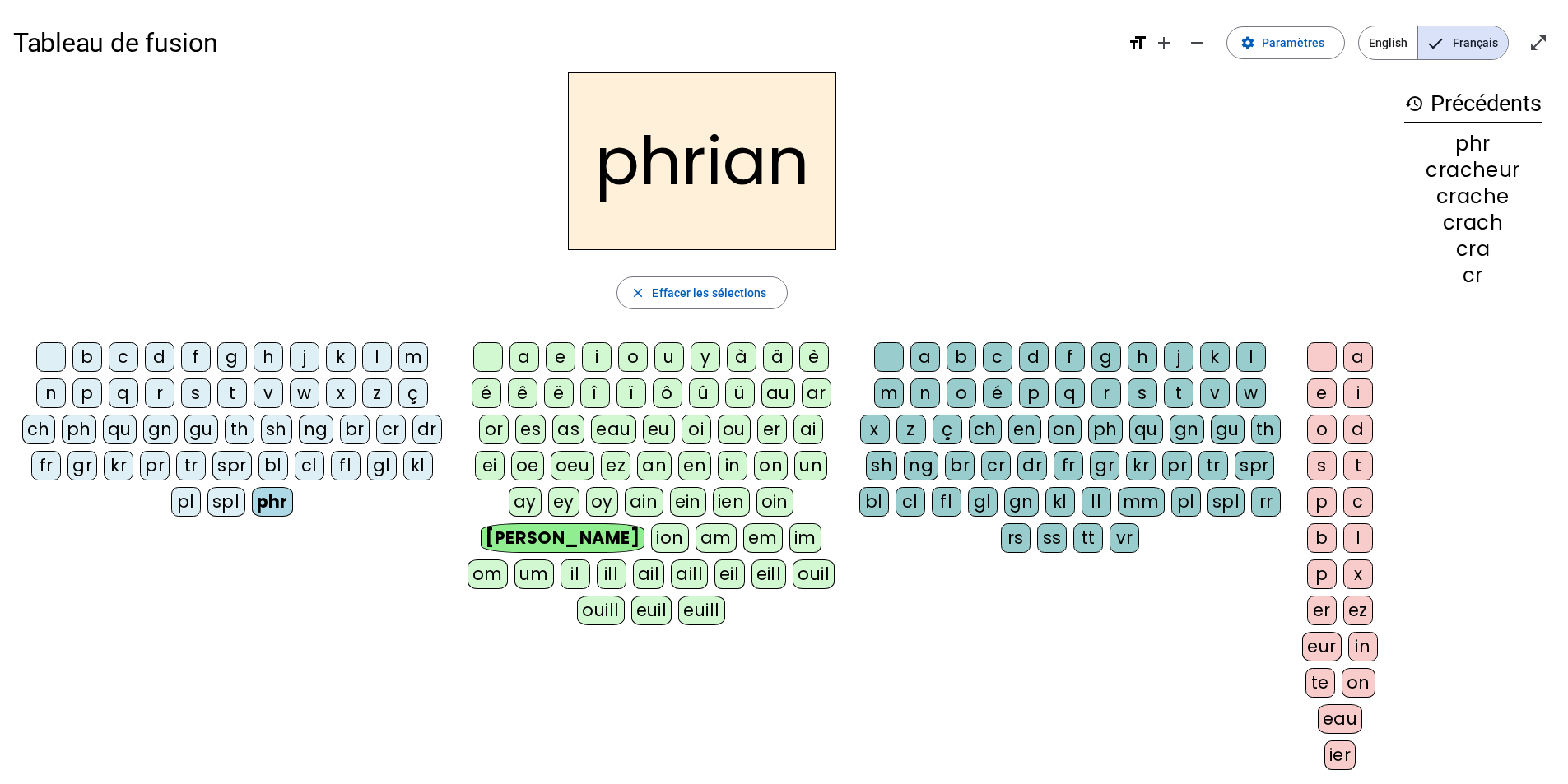
click at [992, 467] on div "cr" at bounding box center [996, 466] width 30 height 30
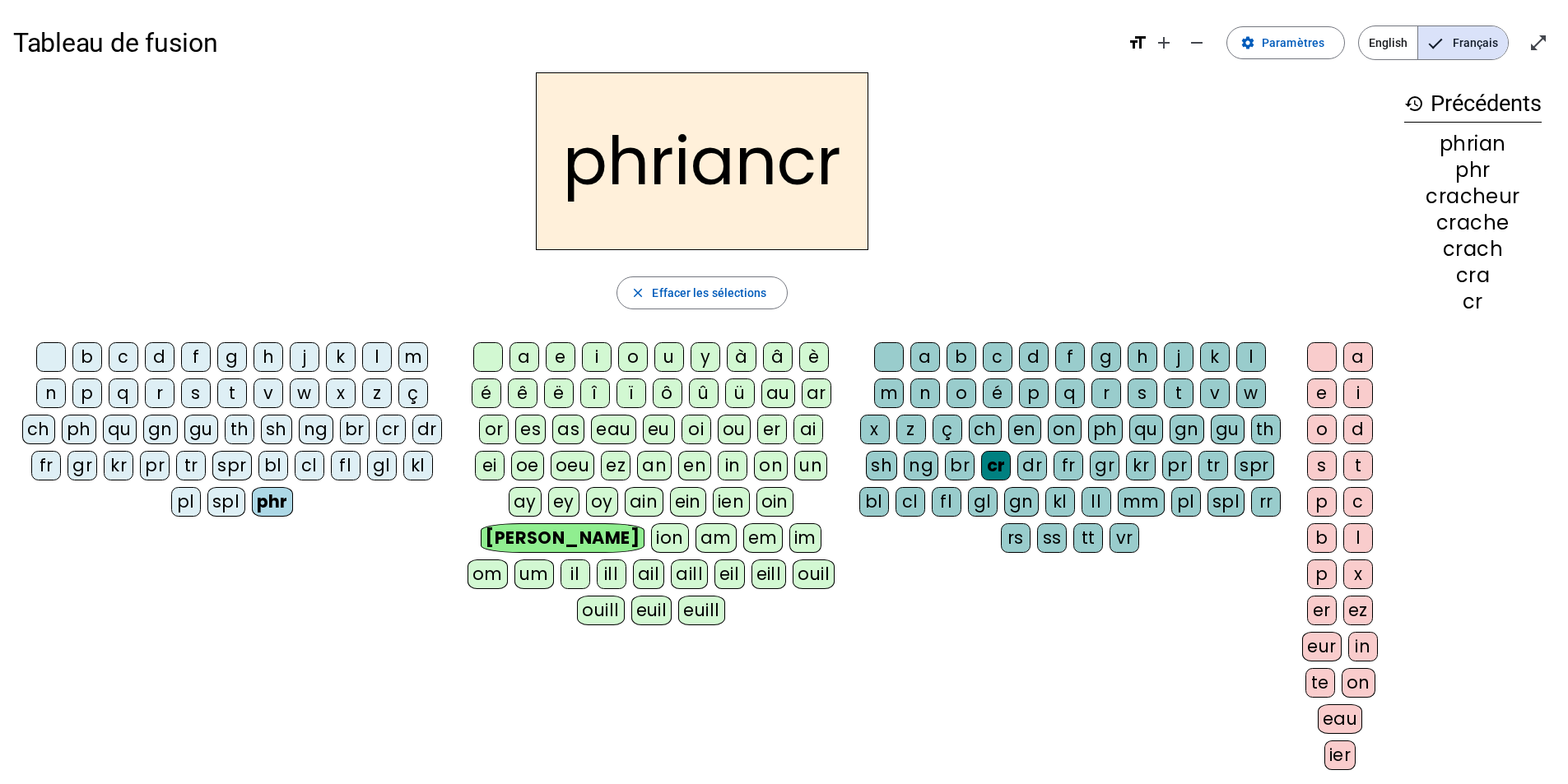
click at [1321, 396] on div "e" at bounding box center [1321, 393] width 30 height 30
